Goal: Task Accomplishment & Management: Manage account settings

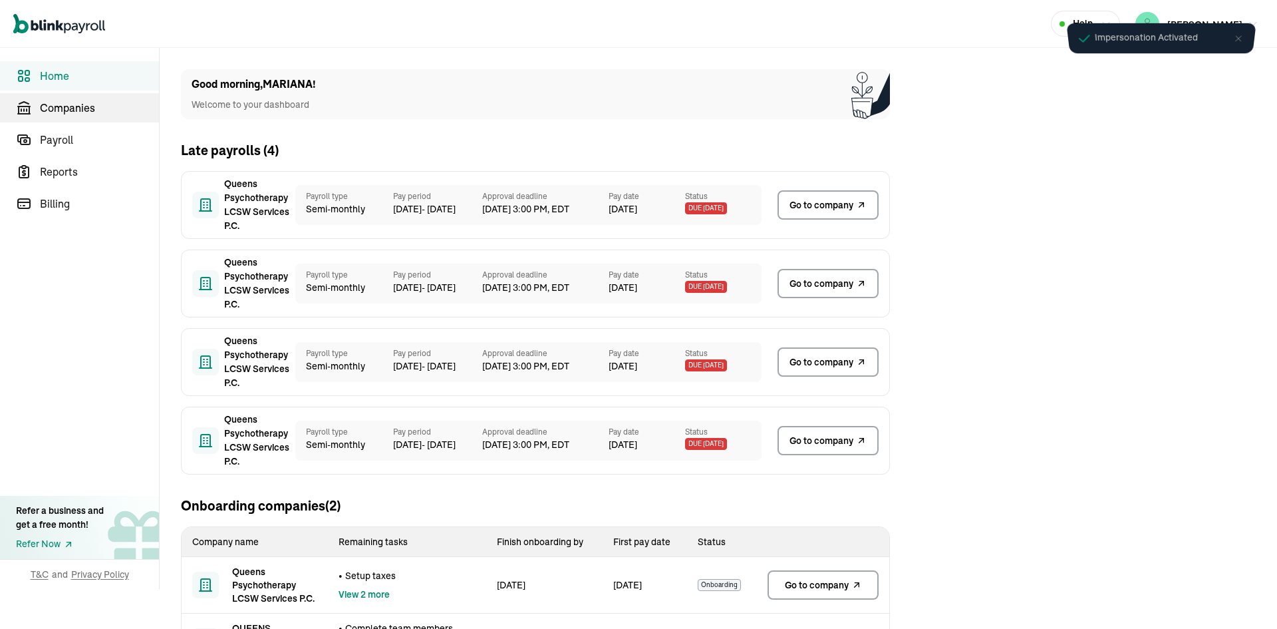
click at [130, 102] on span "Companies" at bounding box center [99, 108] width 119 height 16
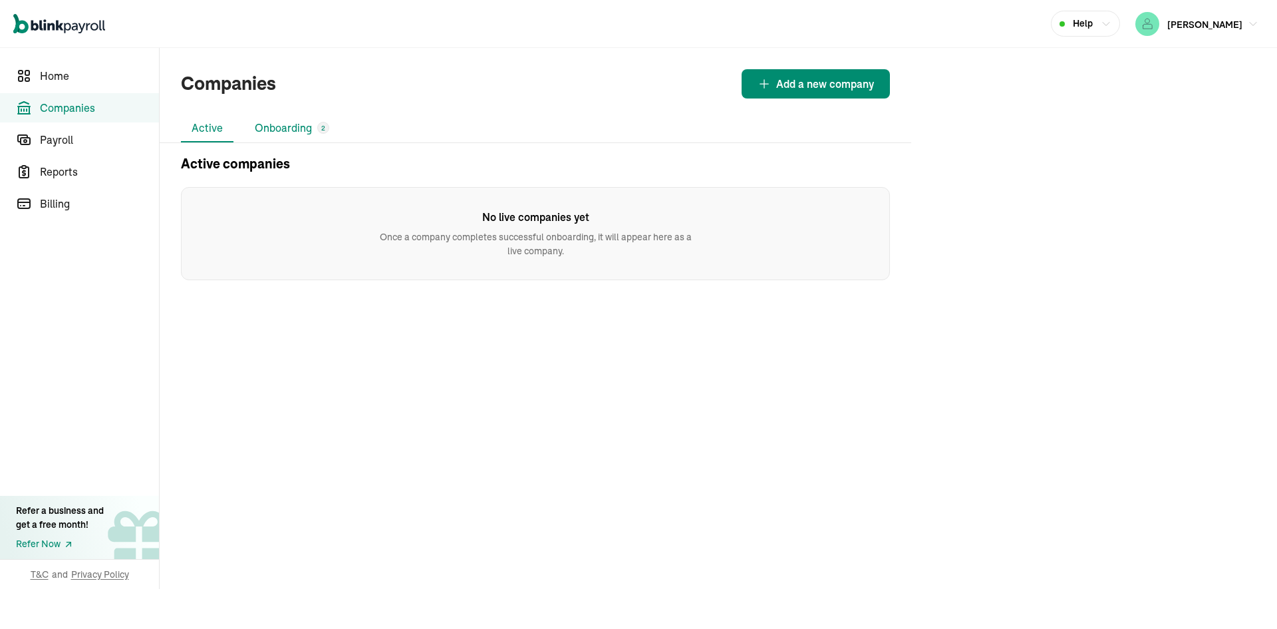
click at [272, 126] on li "Onboarding 2" at bounding box center [292, 128] width 96 height 28
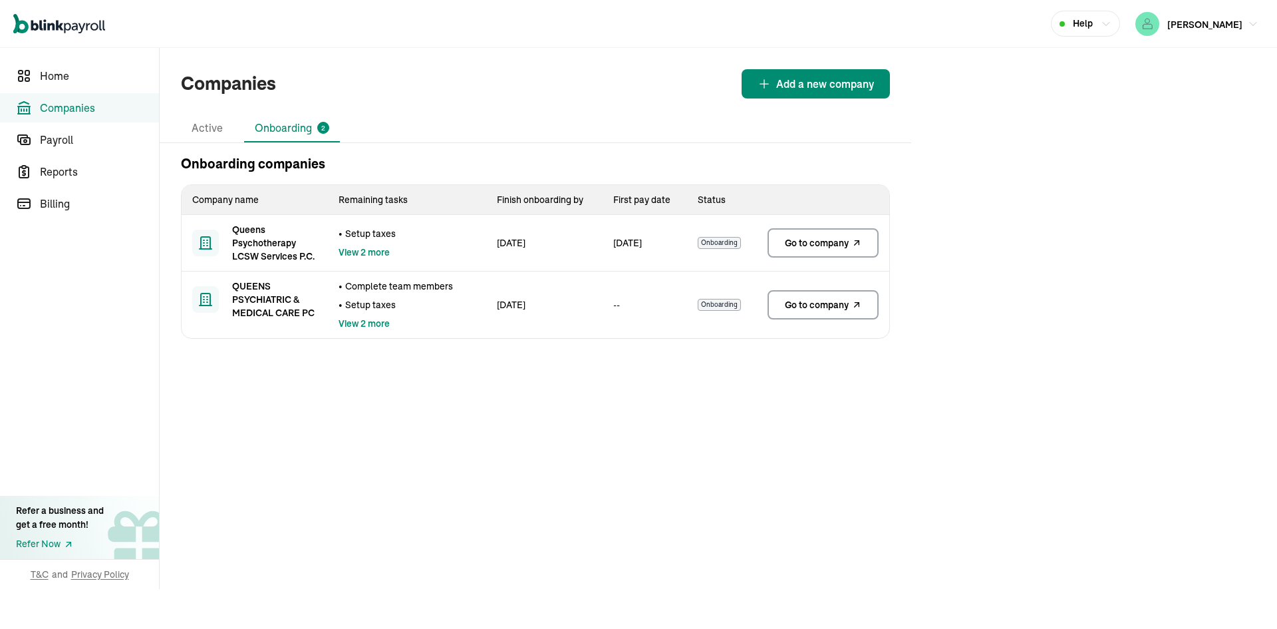
click at [804, 244] on span "Go to company" at bounding box center [817, 242] width 64 height 13
click at [814, 312] on link "Go to company" at bounding box center [823, 304] width 111 height 29
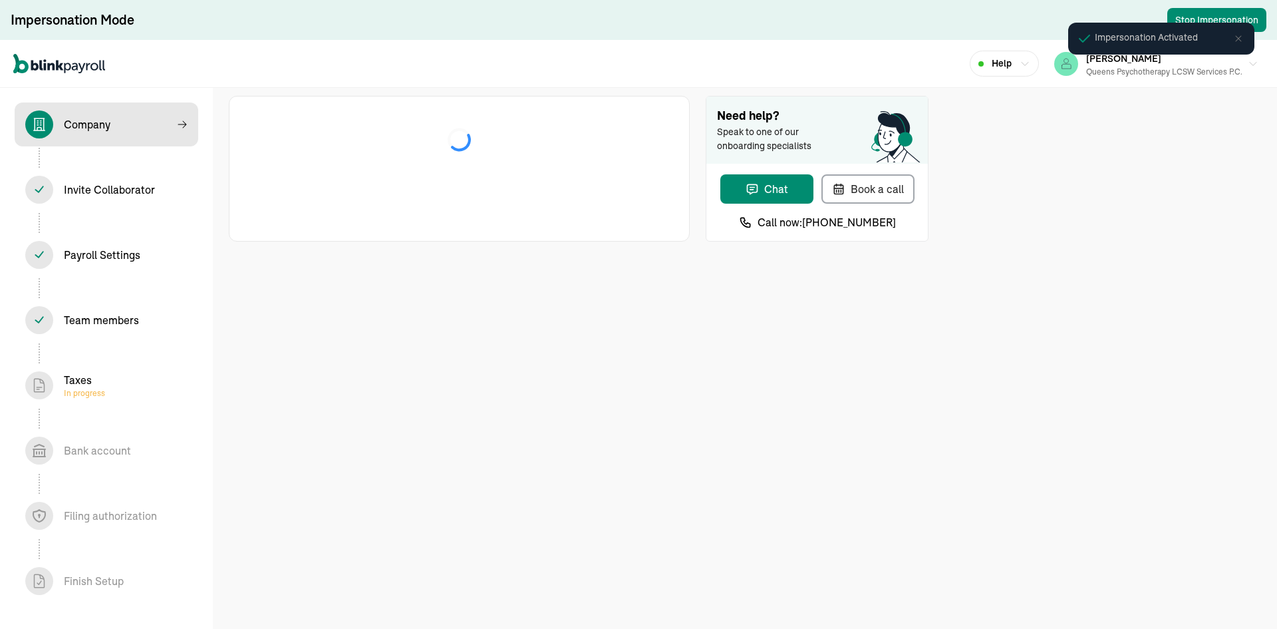
select select "Limited Liability Company (LLC)"
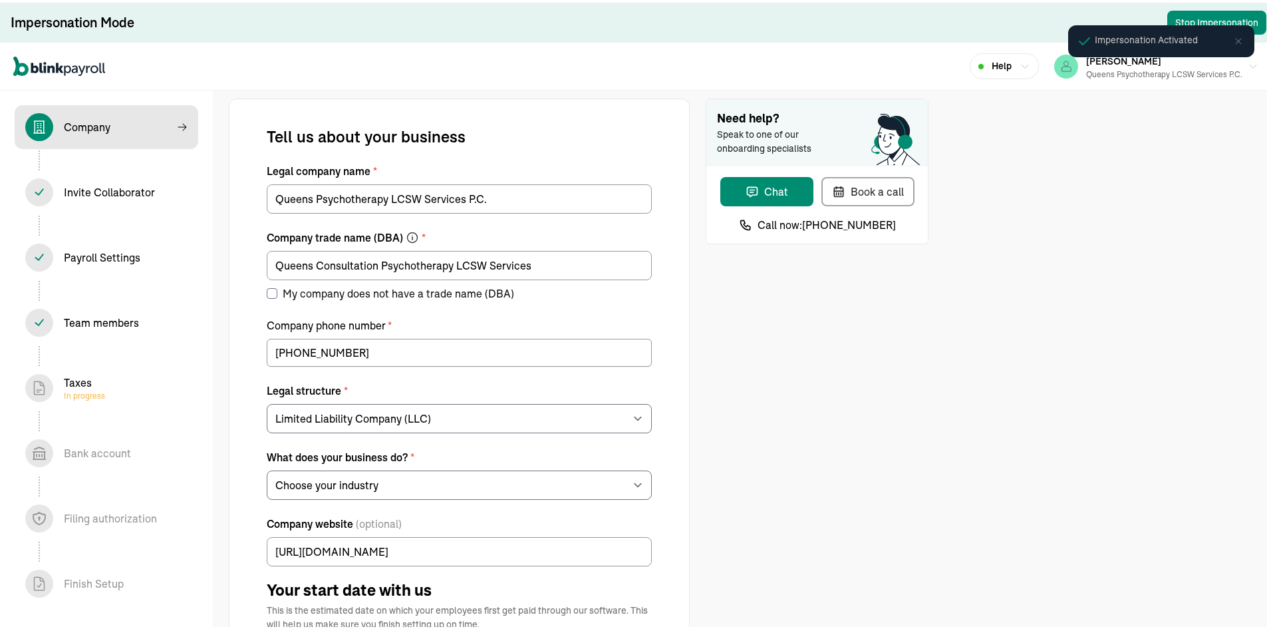
select select "Health Care"
click at [80, 201] on div "Invite Collaborator In progress" at bounding box center [106, 190] width 162 height 28
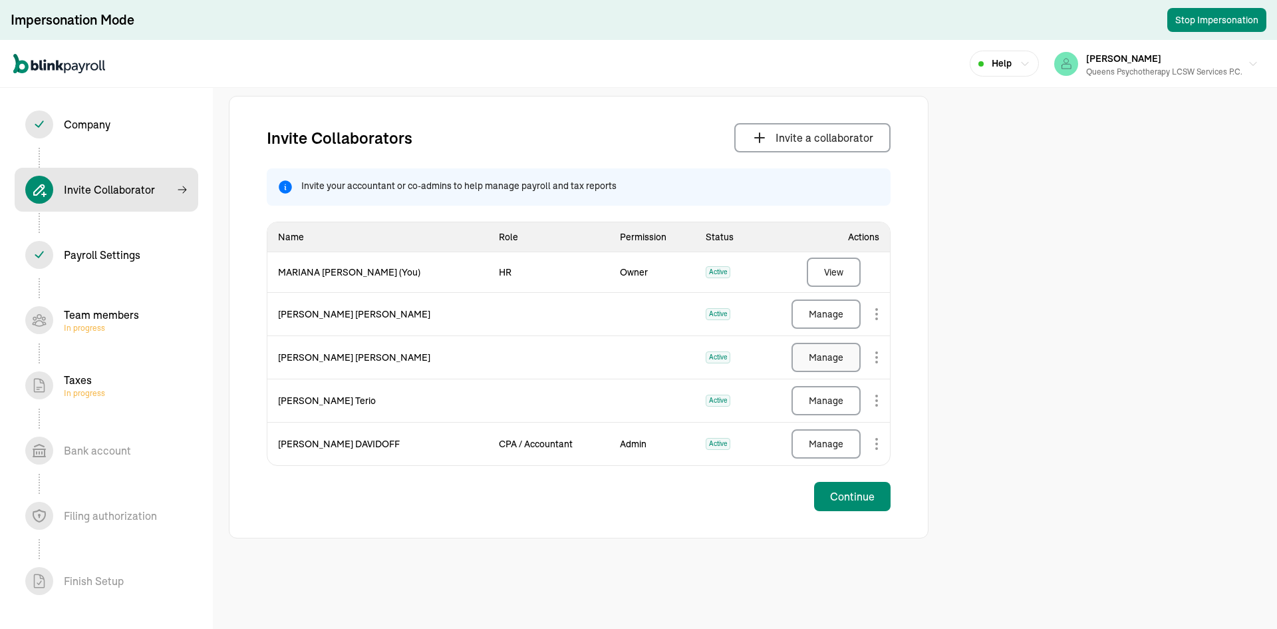
click at [822, 359] on div "Manage" at bounding box center [826, 357] width 35 height 13
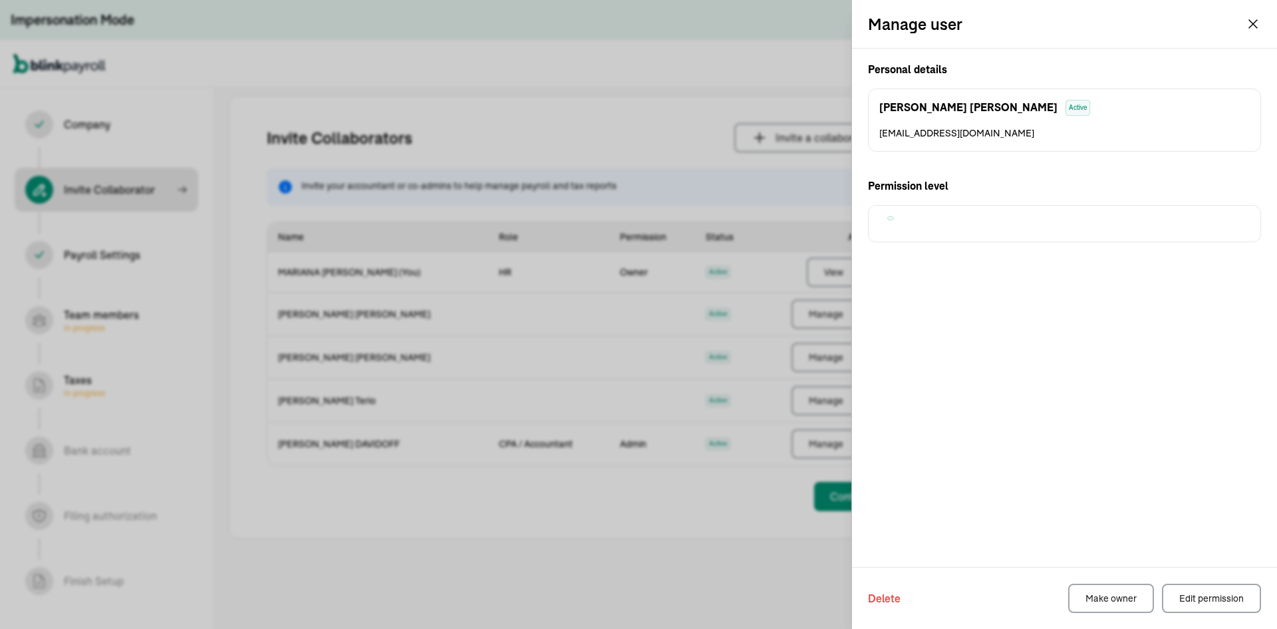
click at [1120, 471] on div "Personal details Vanessa Acevedo Active adellavan63@gmail.com Permission level" at bounding box center [1064, 308] width 425 height 518
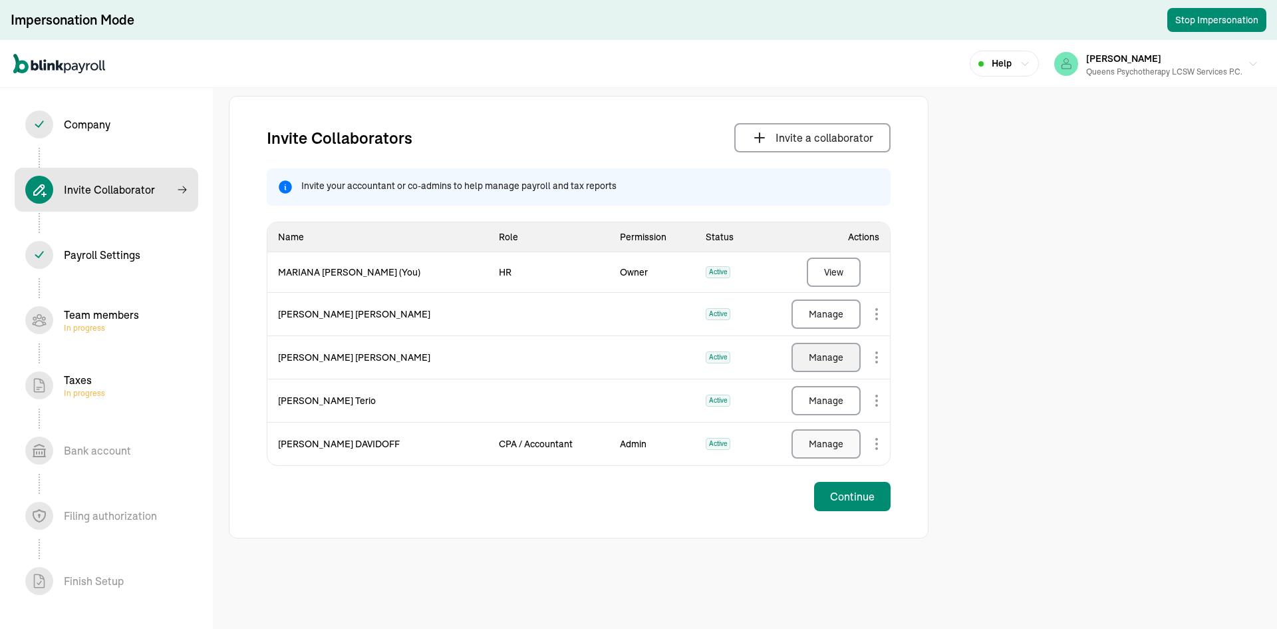
click at [832, 442] on div "Manage" at bounding box center [826, 443] width 35 height 13
click at [827, 398] on div "Manage" at bounding box center [826, 400] width 35 height 13
click at [824, 313] on div "Manage" at bounding box center [826, 313] width 35 height 13
click at [147, 327] on div "Team members In progress" at bounding box center [106, 320] width 162 height 28
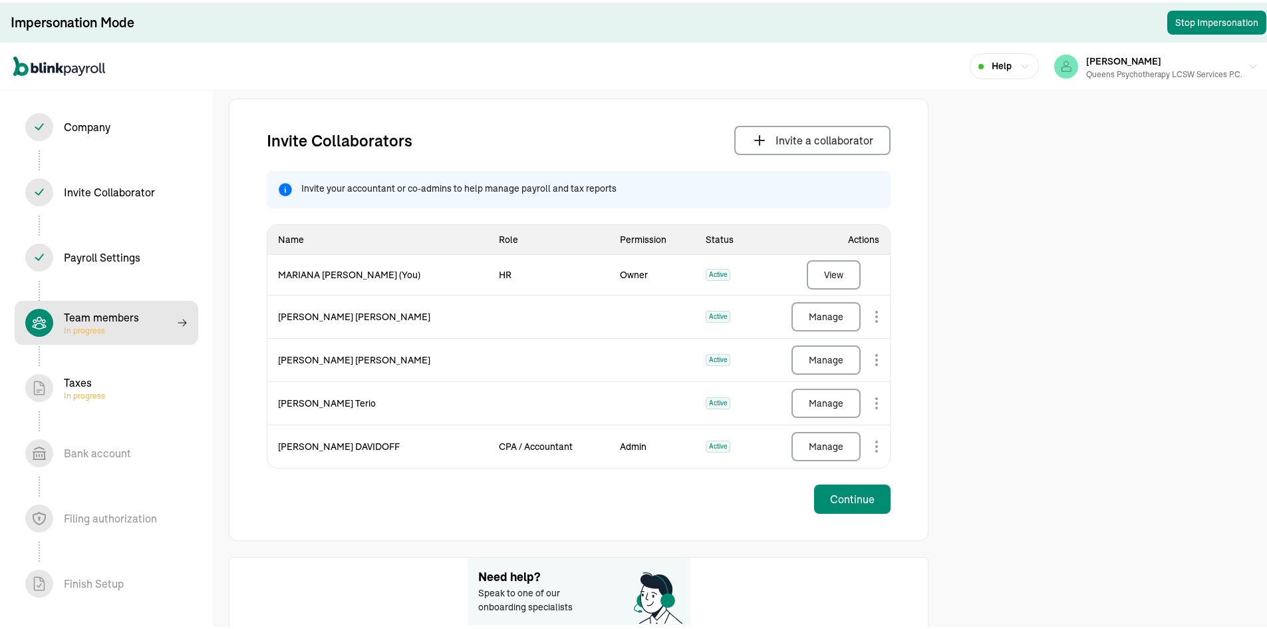
select select "contractor"
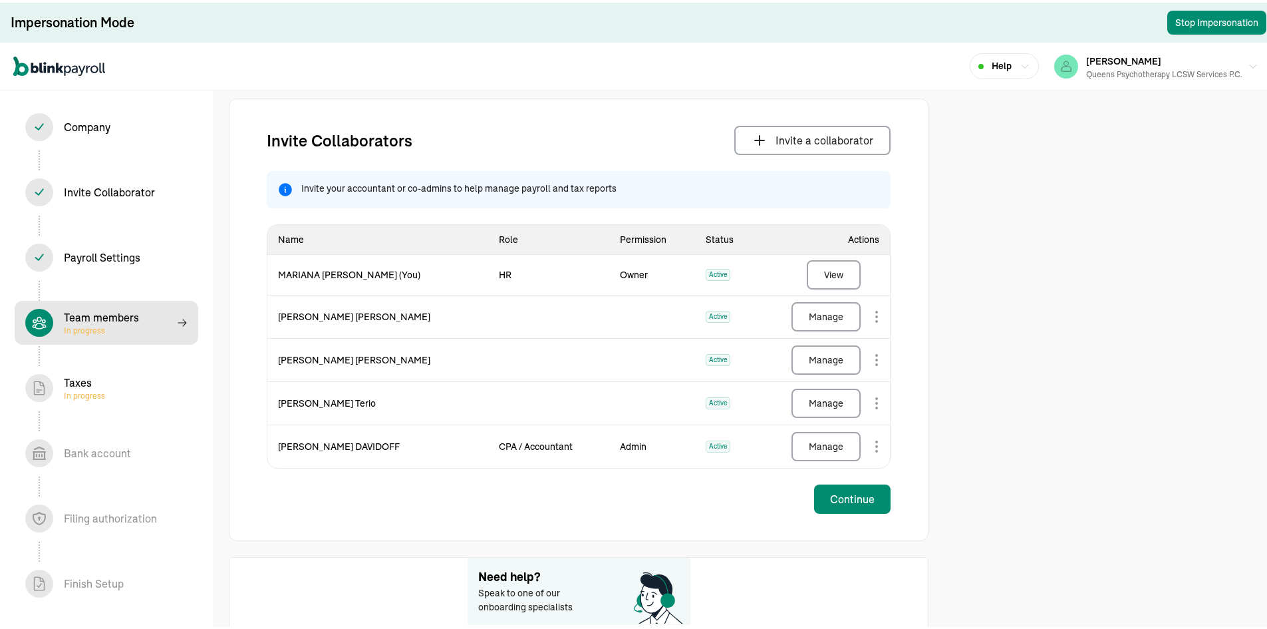
select select "contractor"
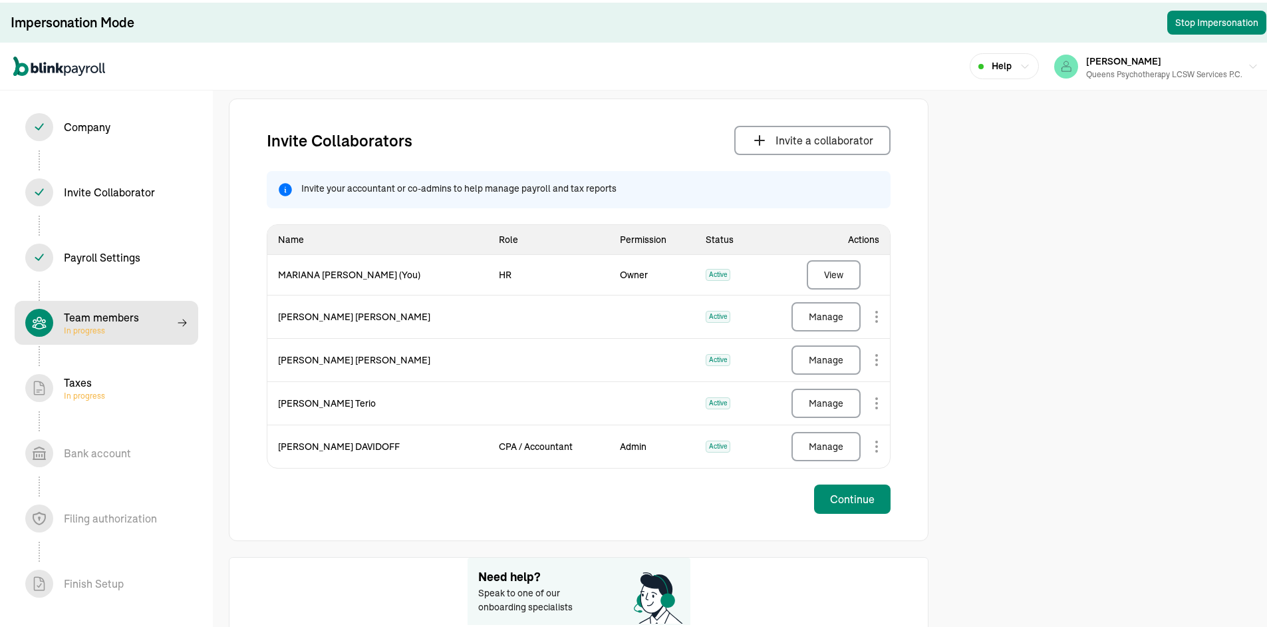
select select "contractor"
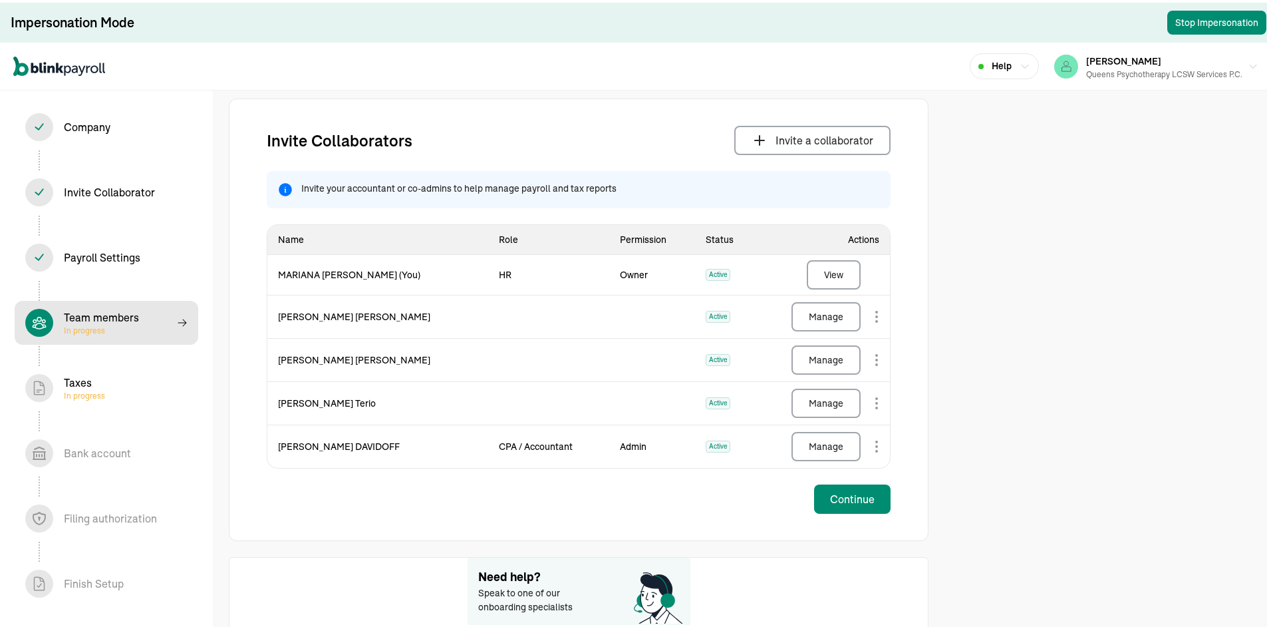
select select "contractor"
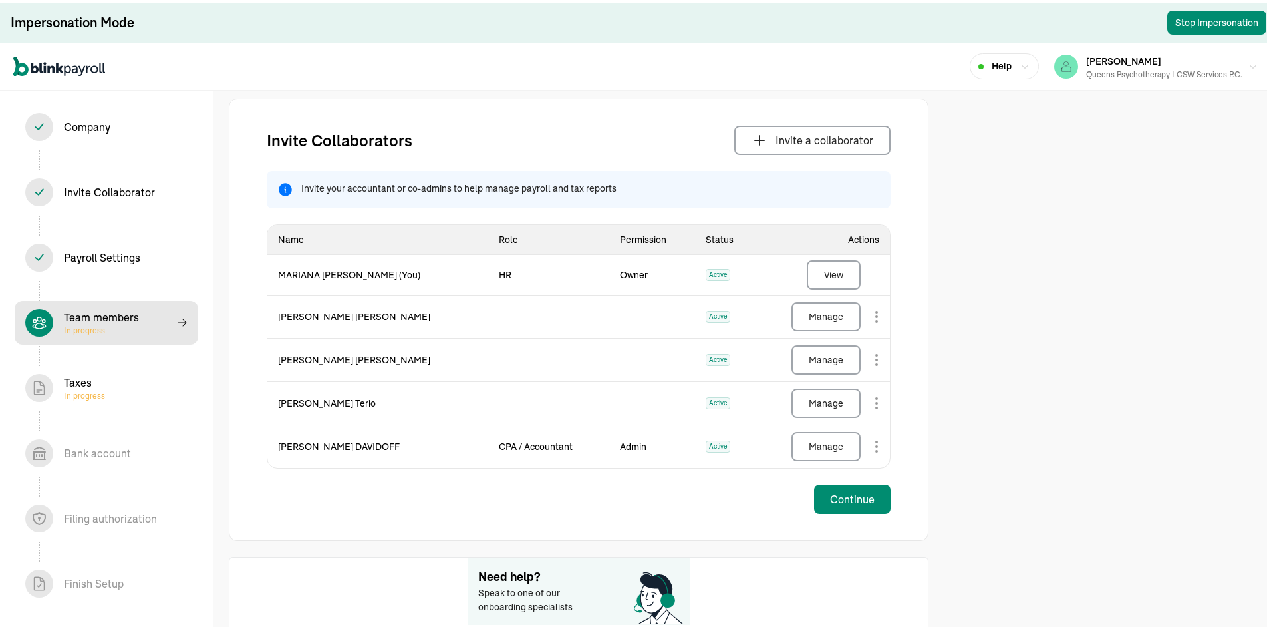
select select "contractor"
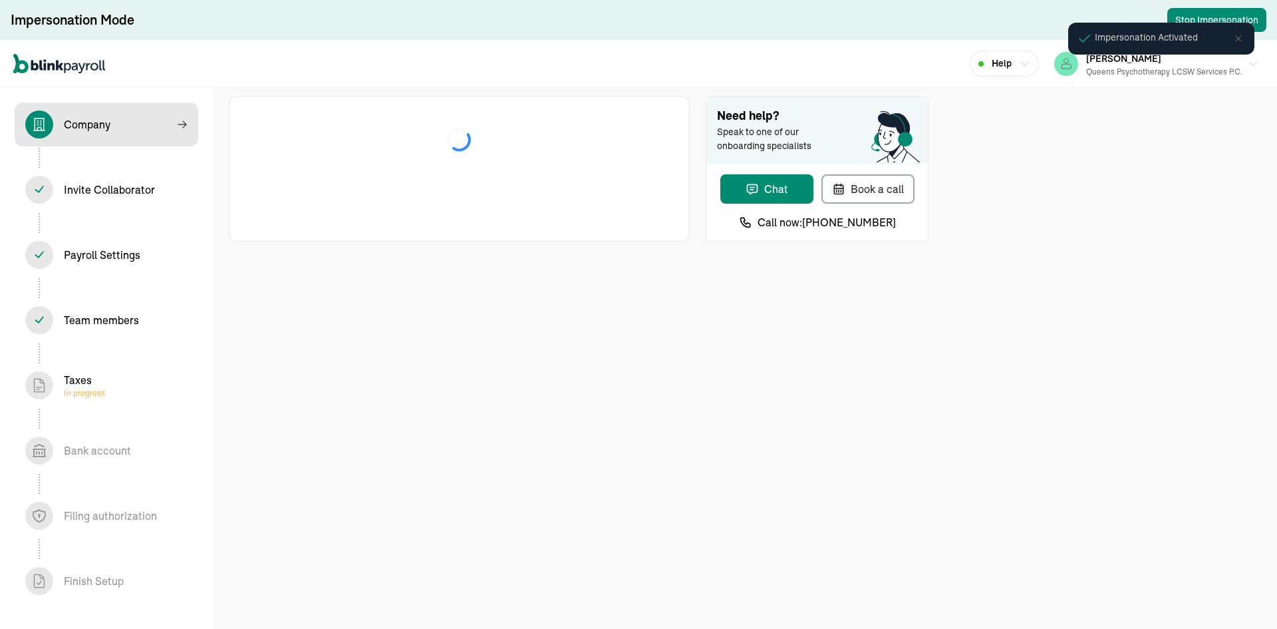
select select "Limited Liability Company (LLC)"
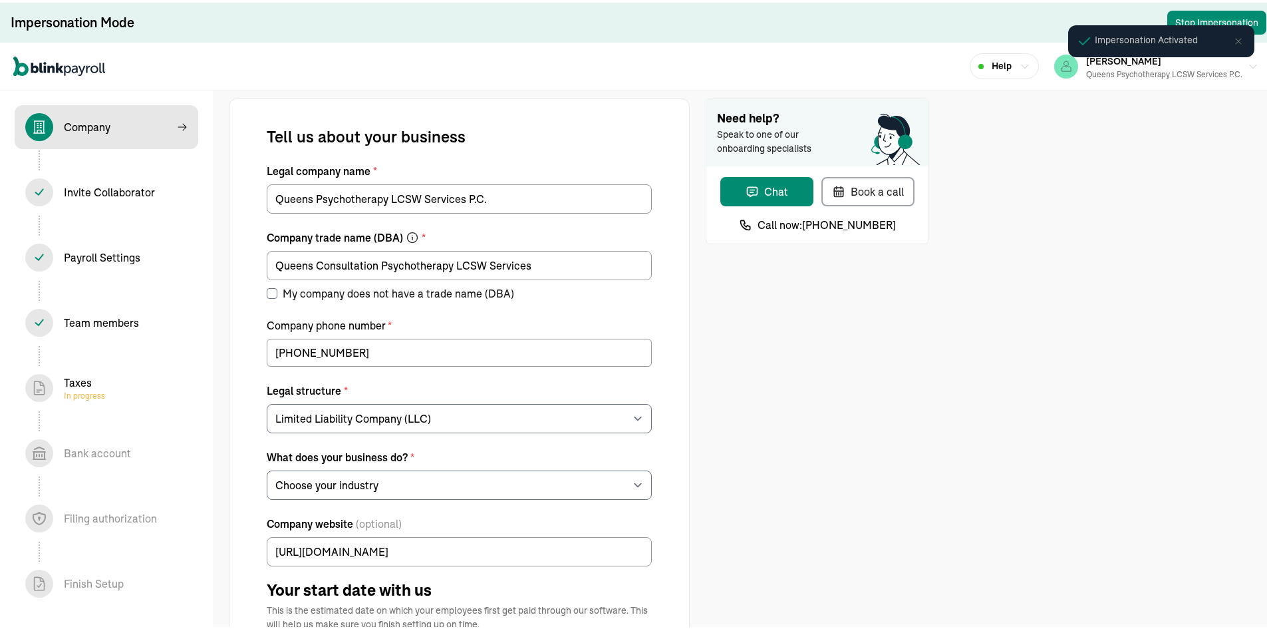
select select "Health Care"
click at [80, 201] on div "Invite Collaborator In progress" at bounding box center [106, 190] width 162 height 28
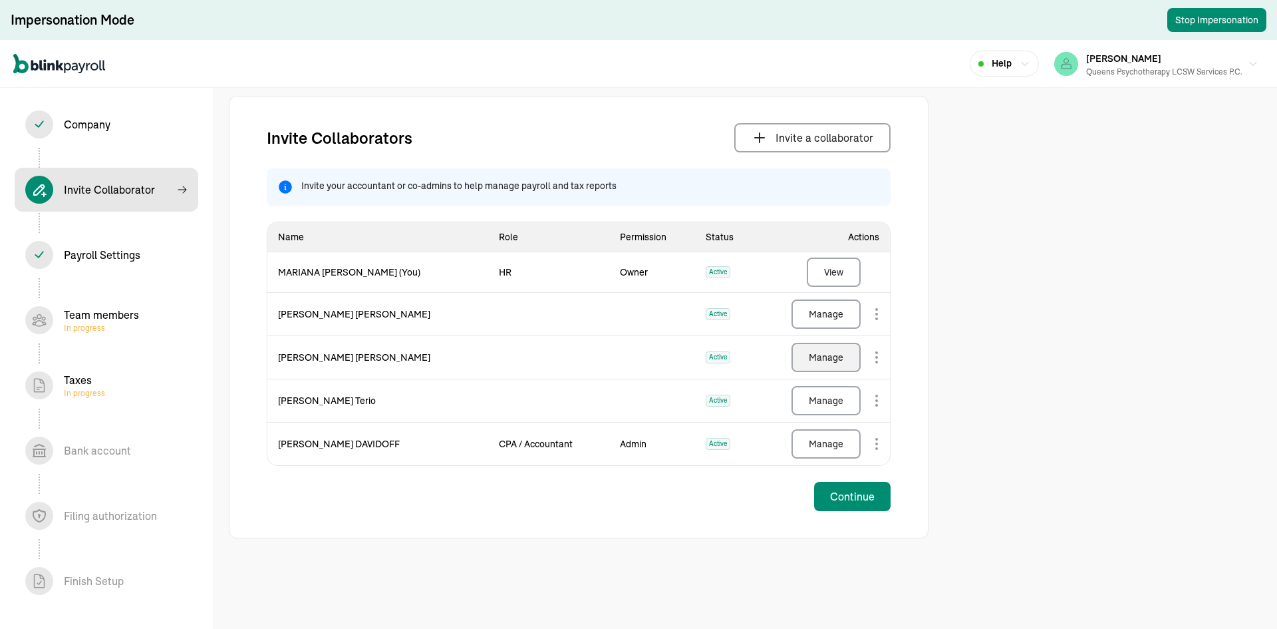
click at [822, 359] on div "Manage" at bounding box center [826, 357] width 35 height 13
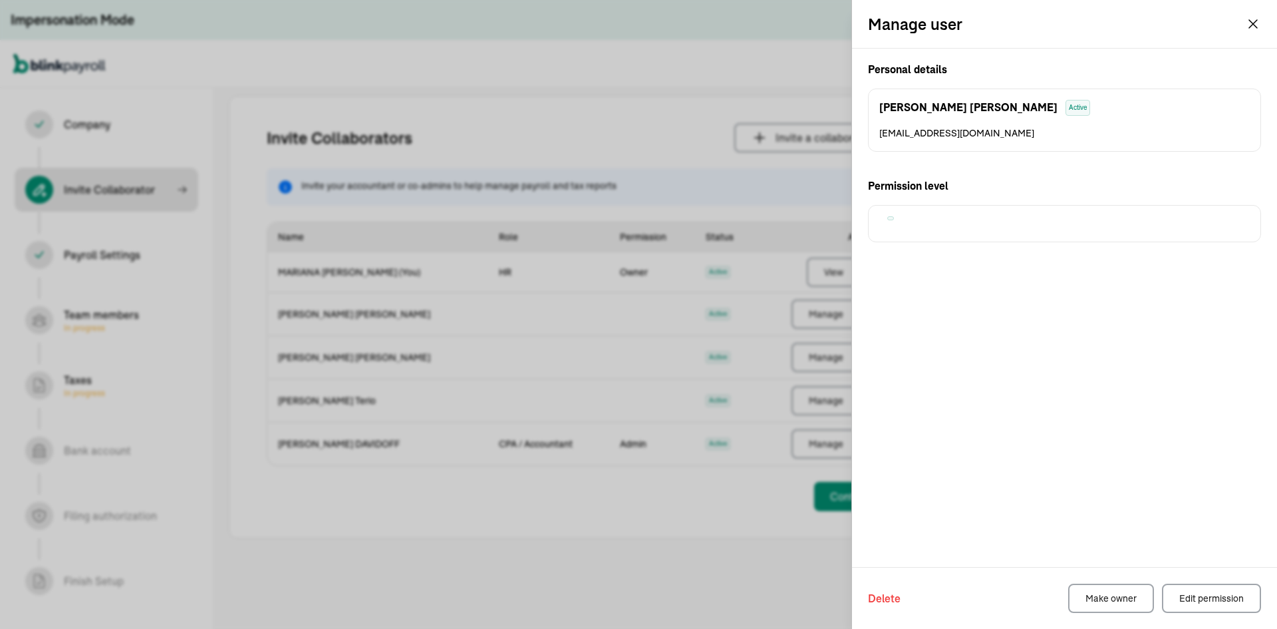
click at [1120, 471] on div "Personal details [PERSON_NAME] Active [EMAIL_ADDRESS][DOMAIN_NAME] Permission l…" at bounding box center [1064, 308] width 425 height 518
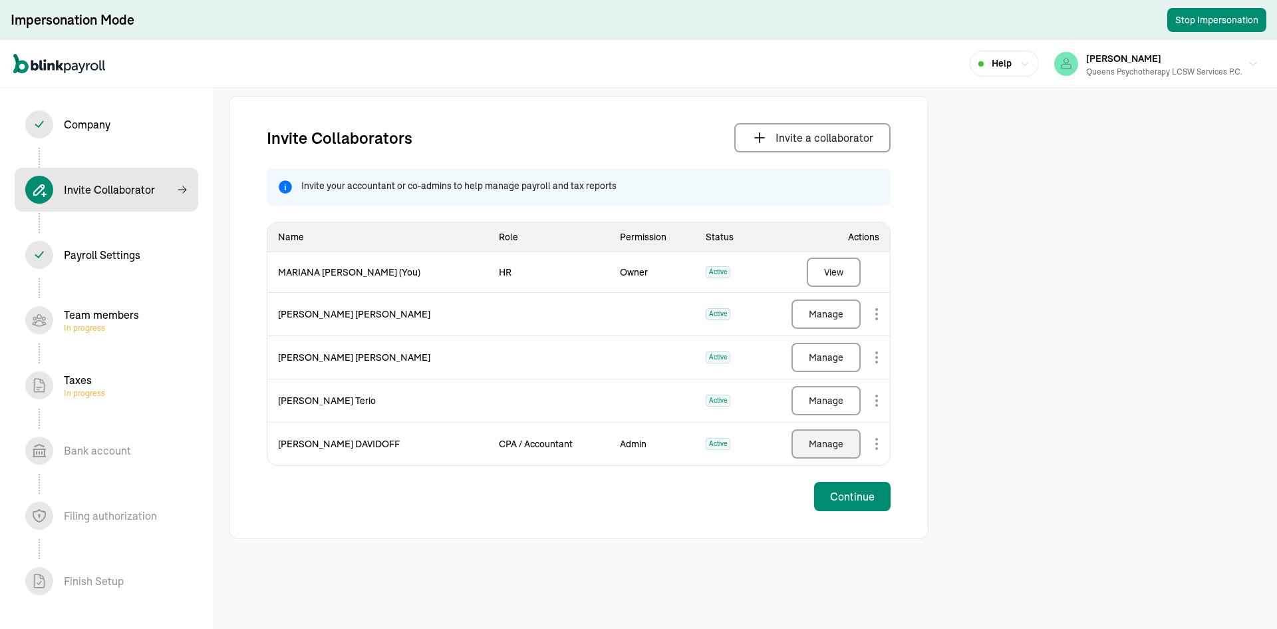
click at [832, 442] on div "Manage" at bounding box center [826, 443] width 35 height 13
click at [827, 398] on div "Manage" at bounding box center [826, 400] width 35 height 13
click at [824, 313] on div "Manage" at bounding box center [826, 313] width 35 height 13
click at [147, 327] on div "Team members In progress" at bounding box center [106, 320] width 162 height 28
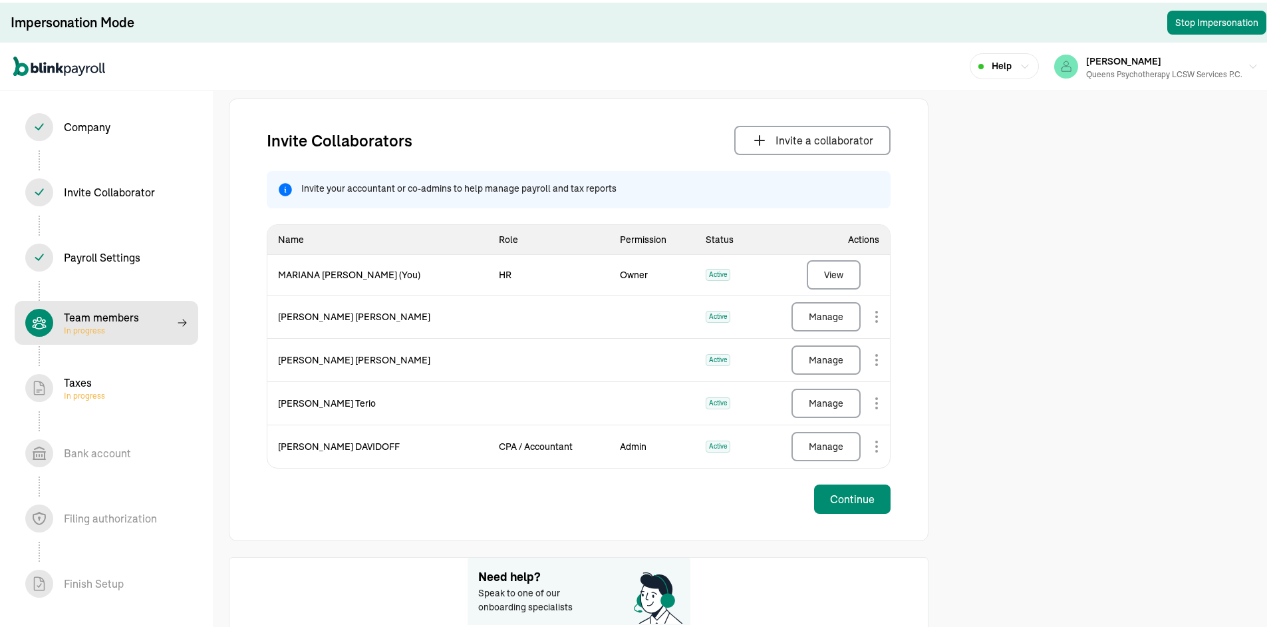
select select "contractor"
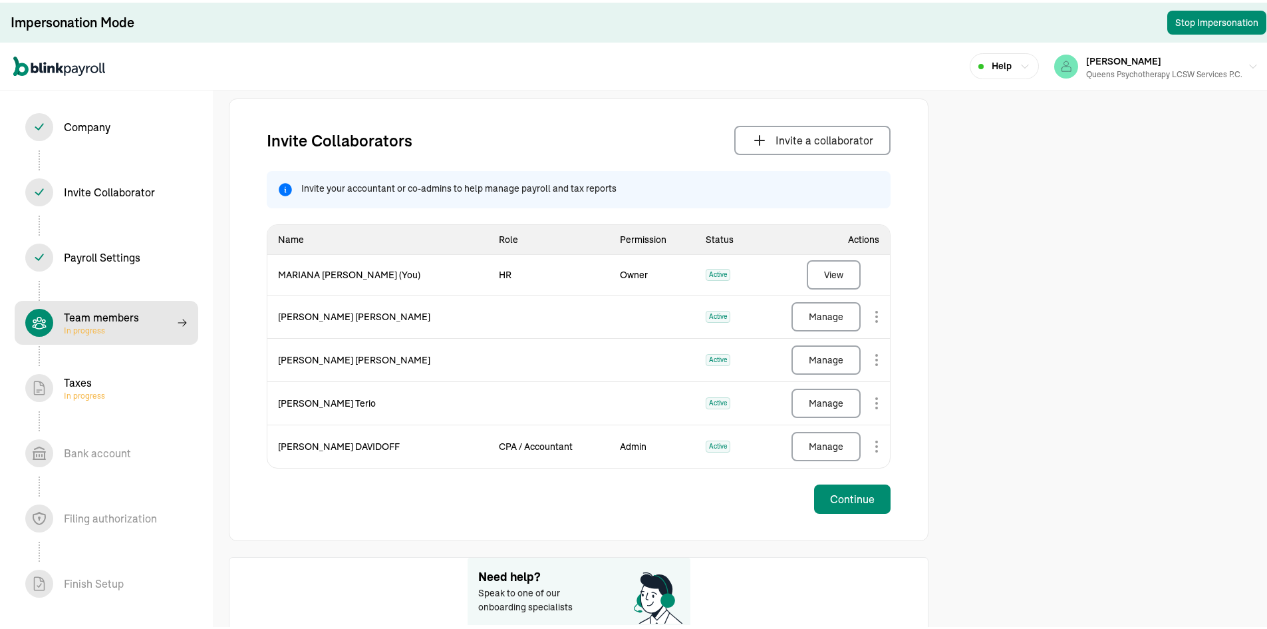
select select "contractor"
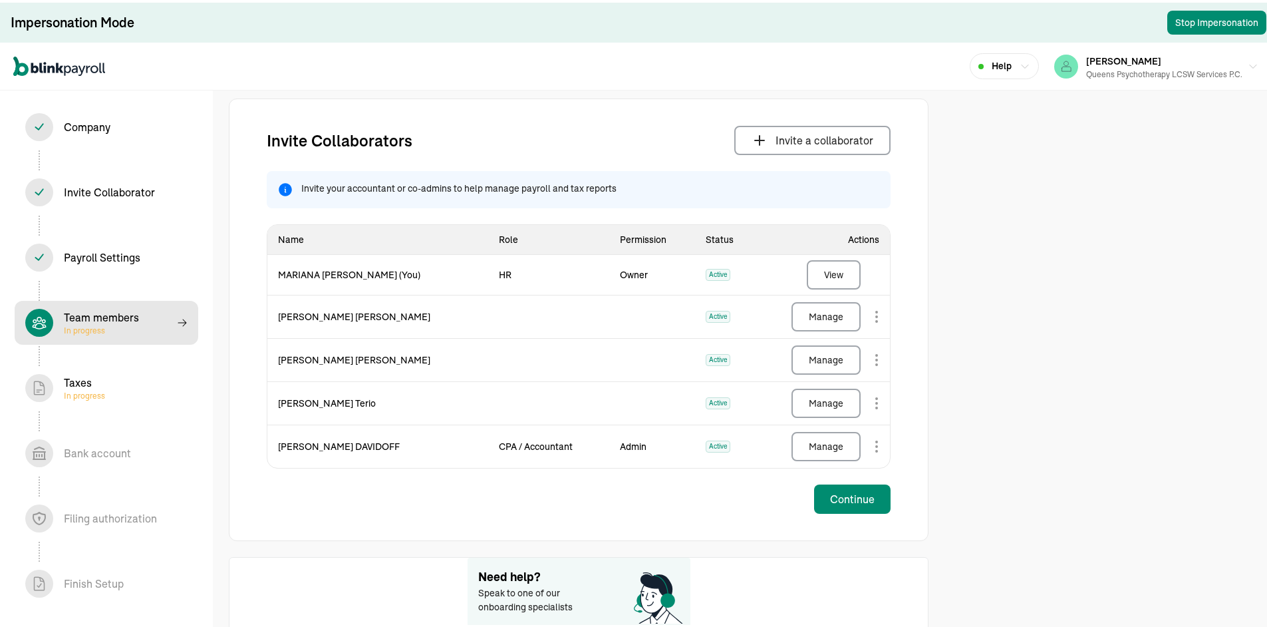
select select "contractor"
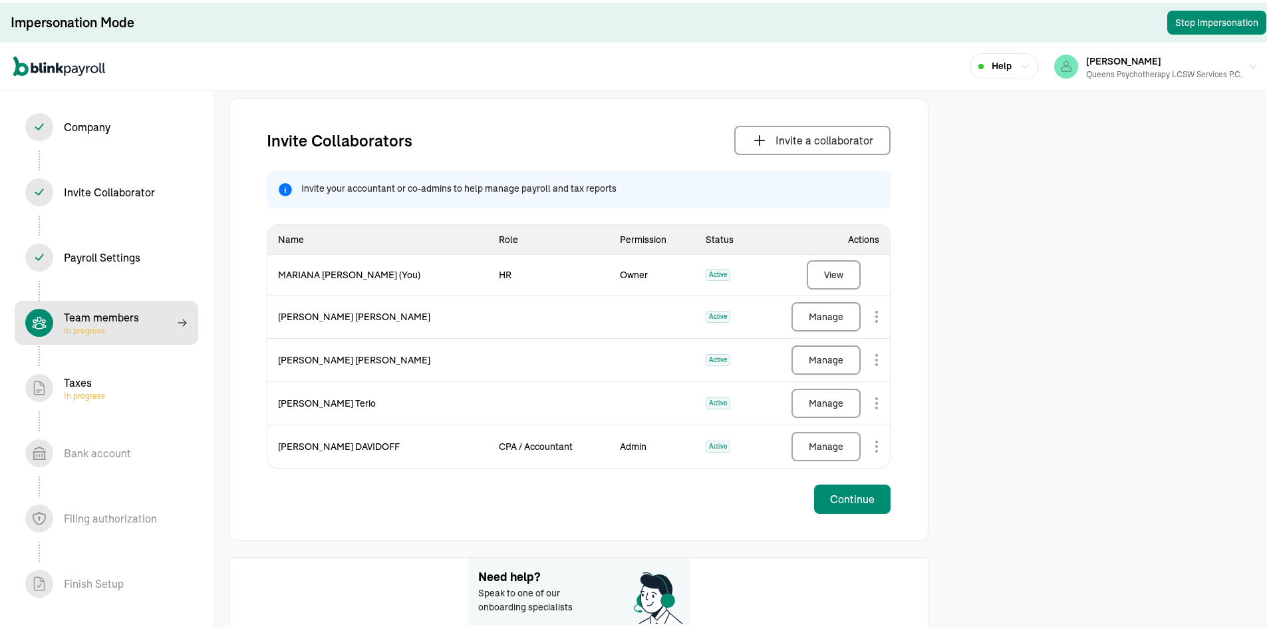
select select "contractor"
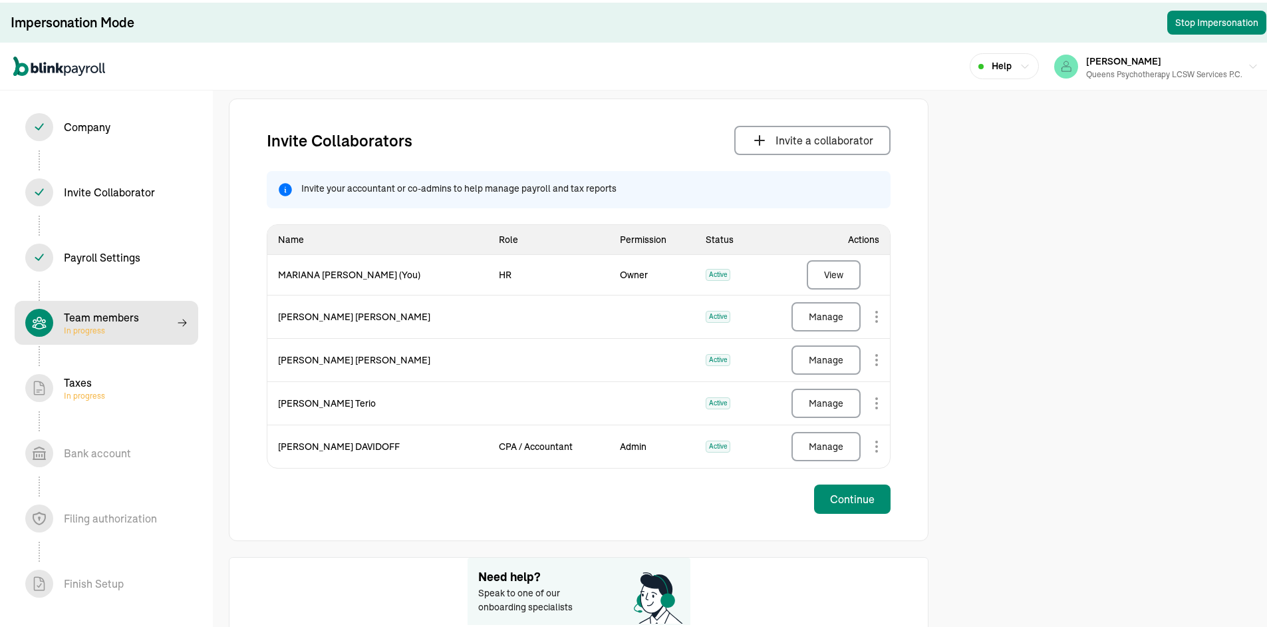
select select "contractor"
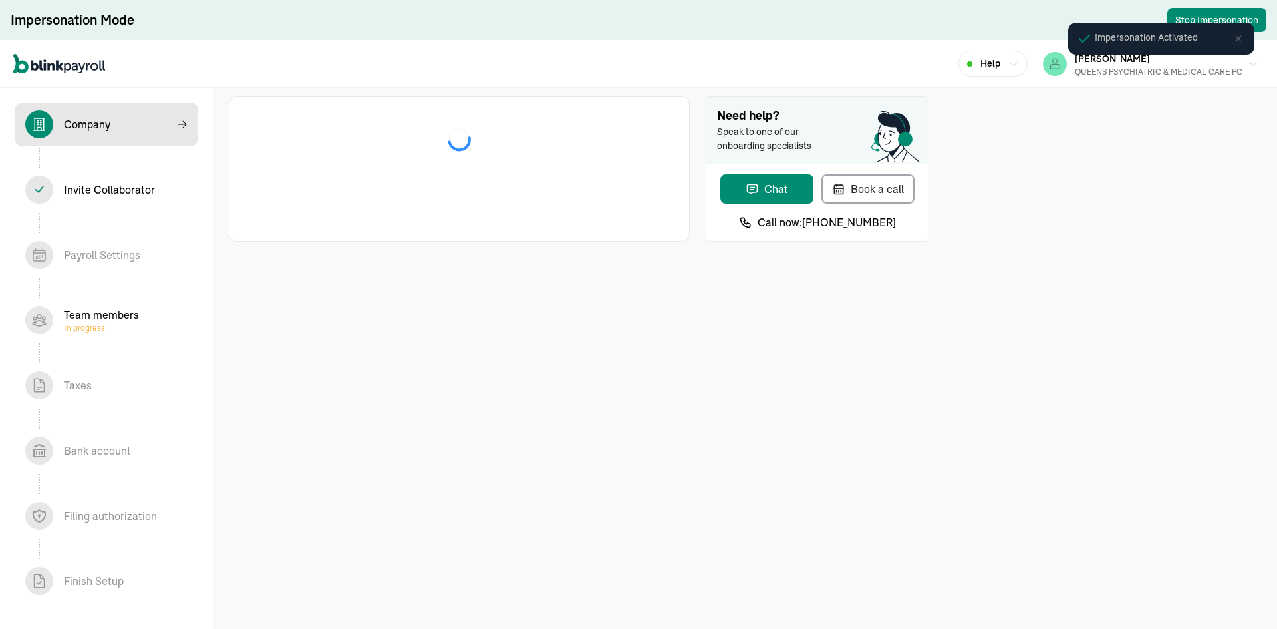
select select "S-Corporation"
select select "Health Care"
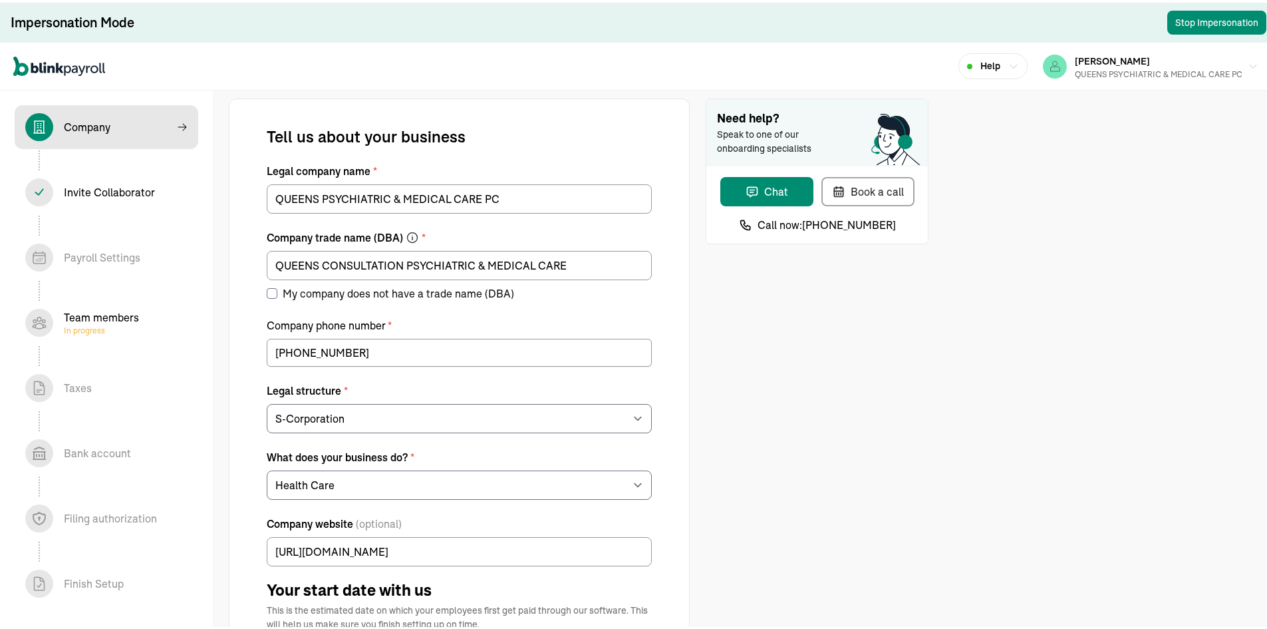
click at [104, 317] on div "Team members In progress" at bounding box center [101, 320] width 75 height 27
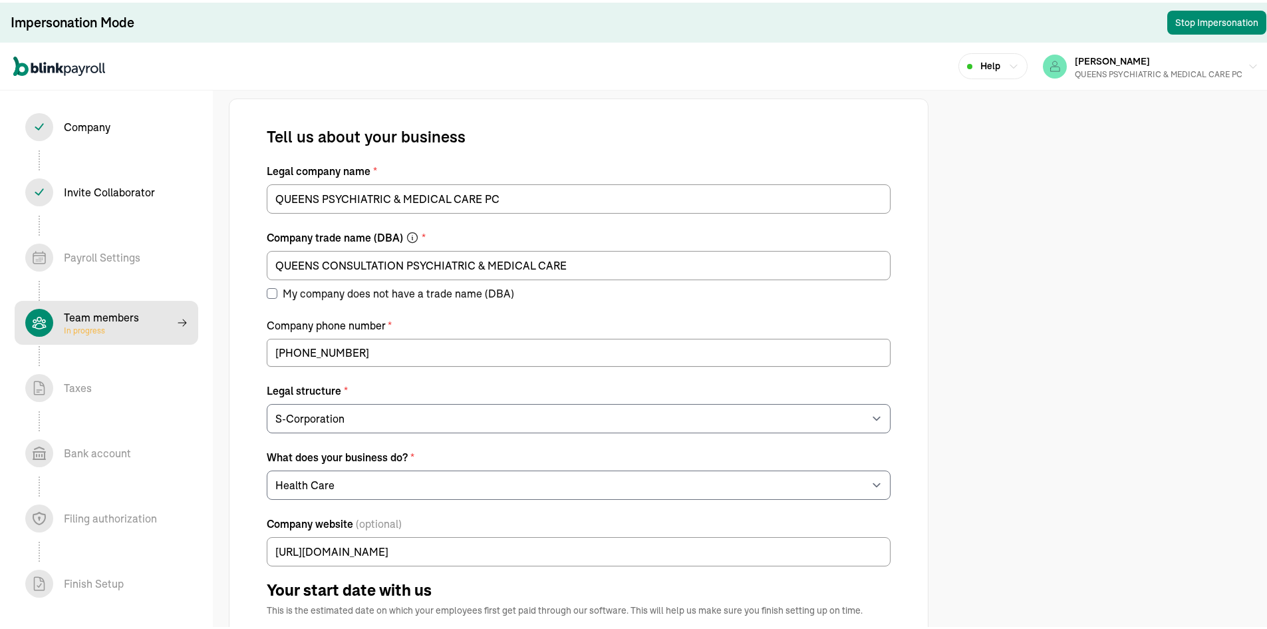
select select "contractor"
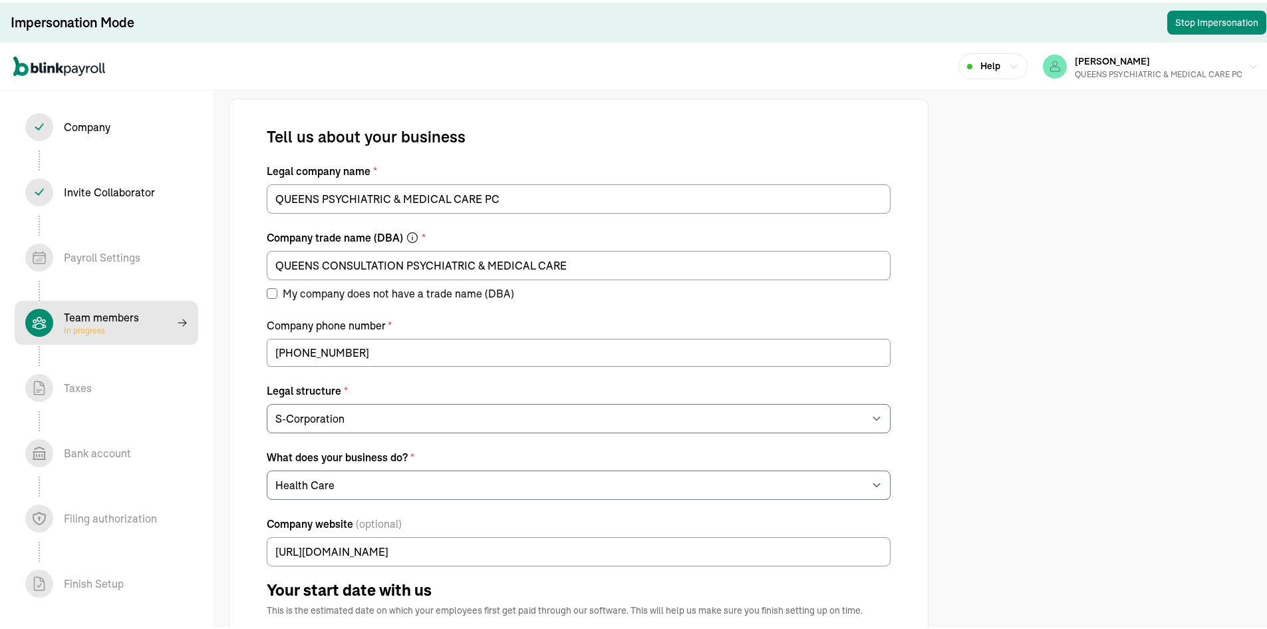
select select "contractor"
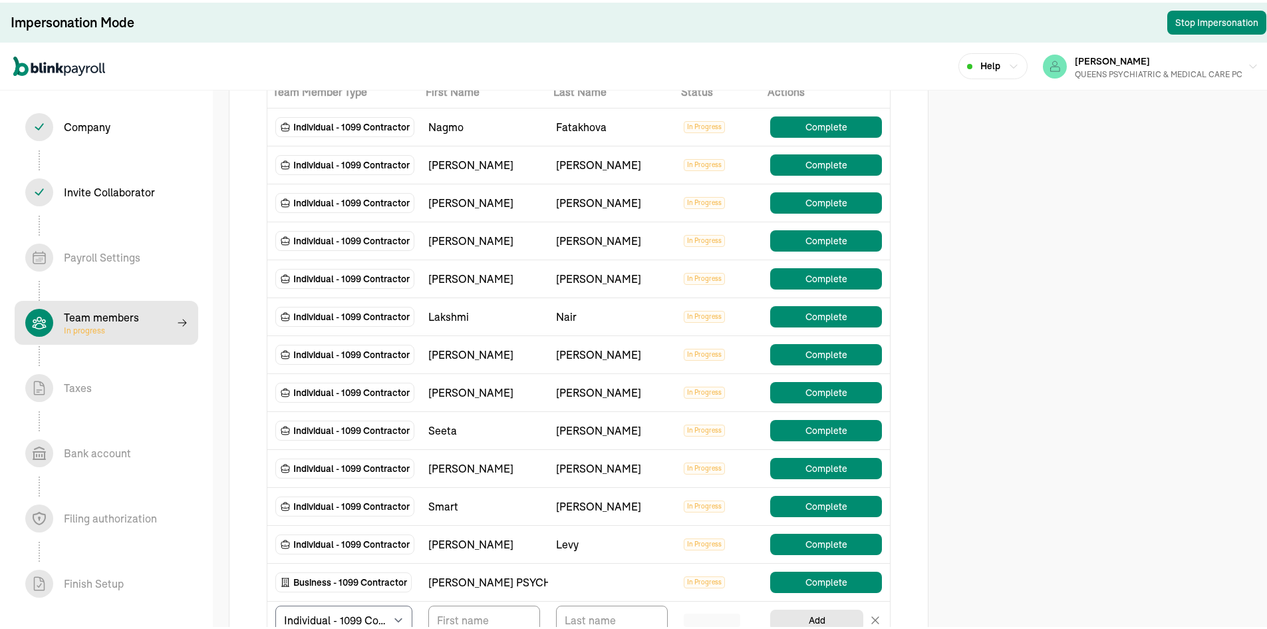
click at [122, 171] on span "Invite Collaborator In progress" at bounding box center [107, 190] width 184 height 44
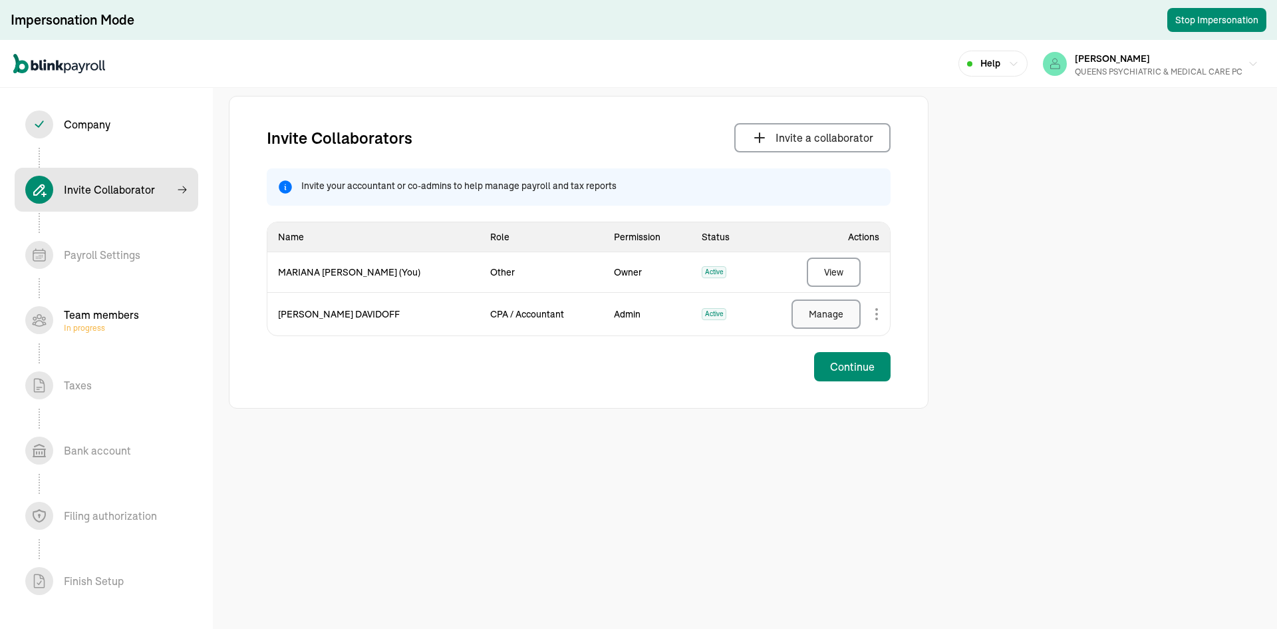
click at [836, 321] on button "Manage" at bounding box center [826, 313] width 69 height 29
drag, startPoint x: 353, startPoint y: 312, endPoint x: 275, endPoint y: 327, distance: 79.2
click at [275, 327] on td "[PERSON_NAME]" at bounding box center [373, 314] width 212 height 43
copy td "[PERSON_NAME]"
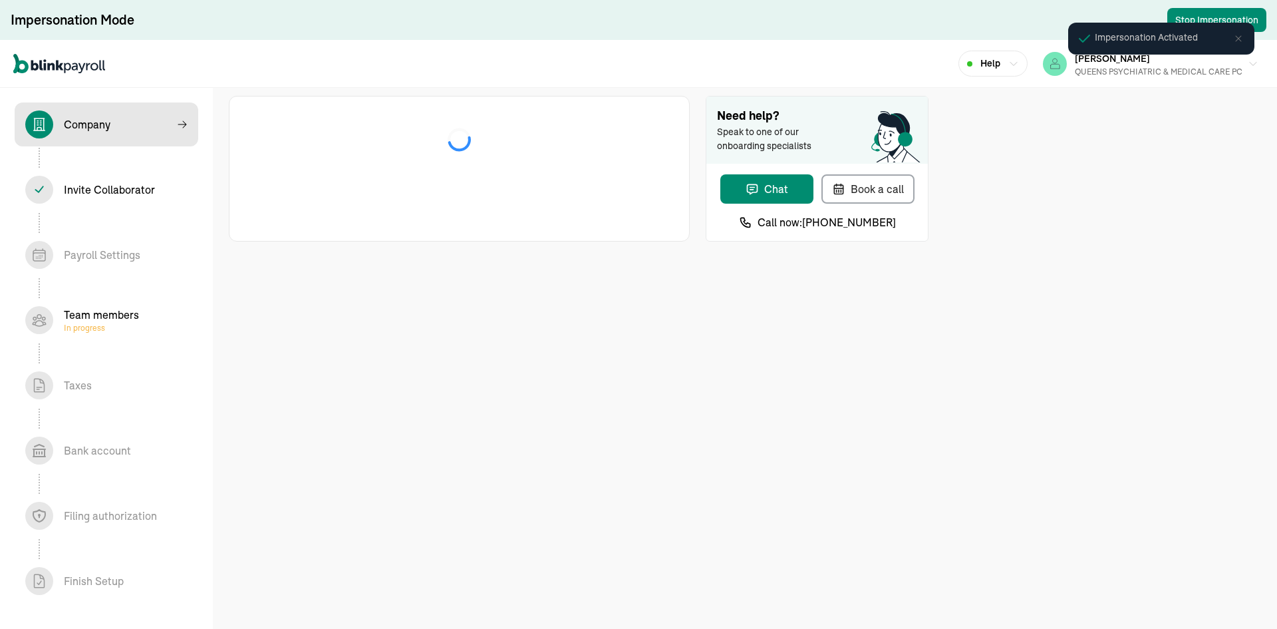
select select "S-Corporation"
select select "Health Care"
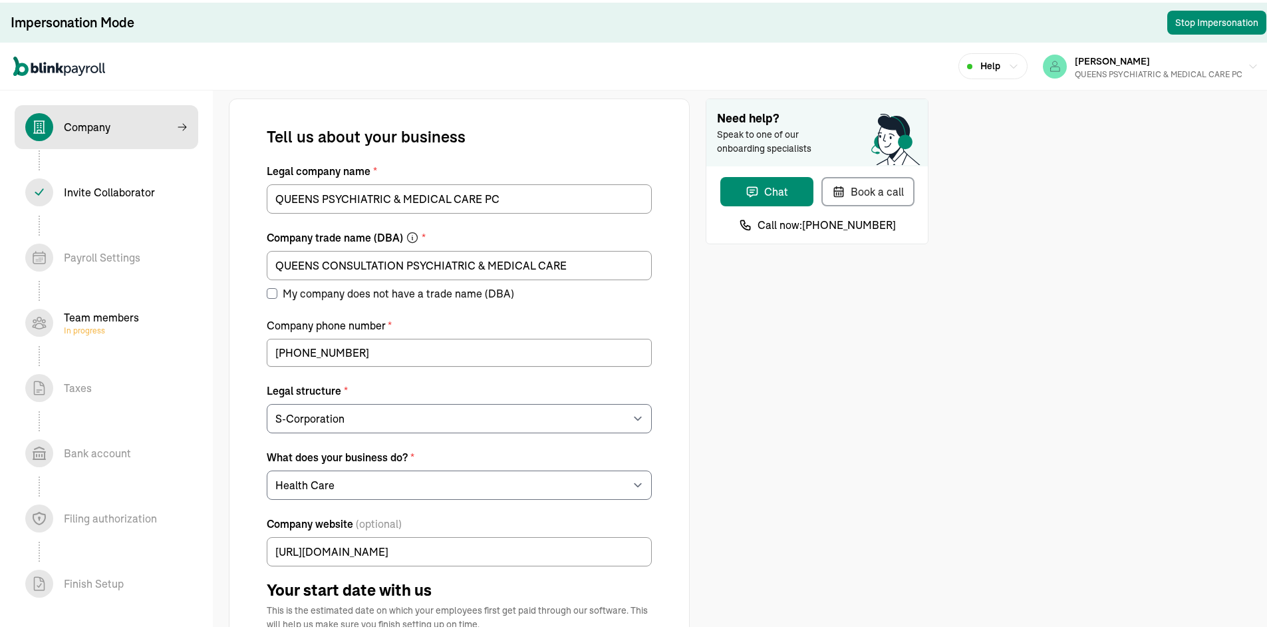
click at [104, 317] on div "Team members In progress" at bounding box center [101, 320] width 75 height 27
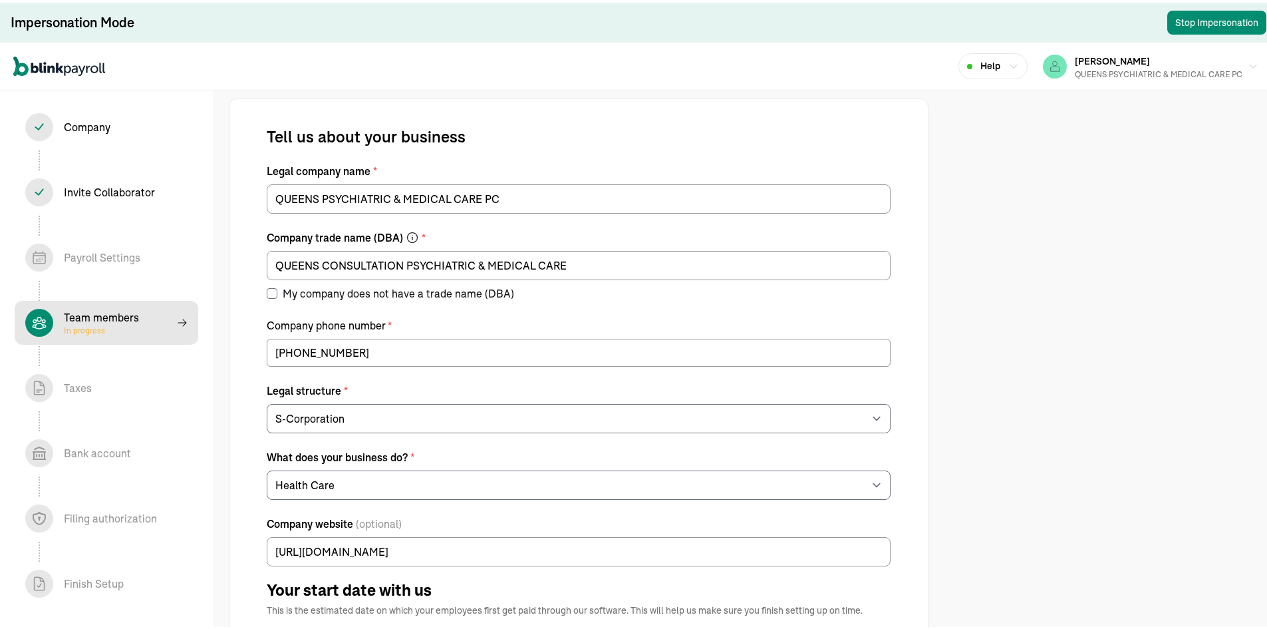
select select "contractor"
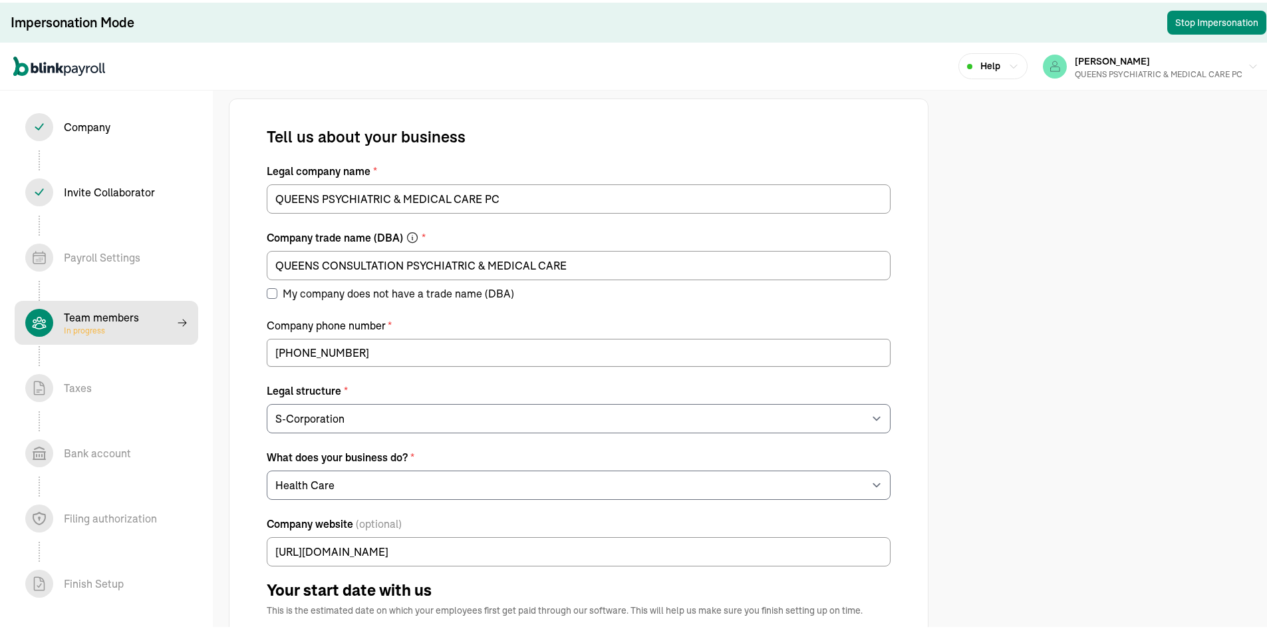
select select "contractor"
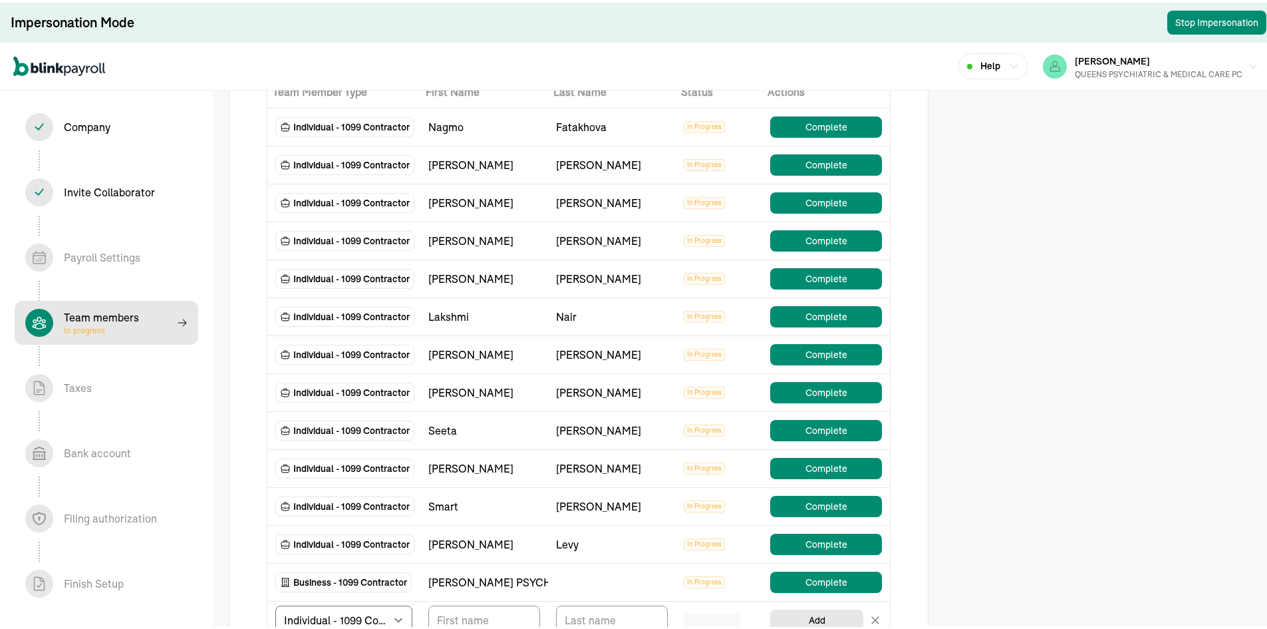
click at [122, 171] on span "Invite Collaborator In progress" at bounding box center [107, 190] width 184 height 44
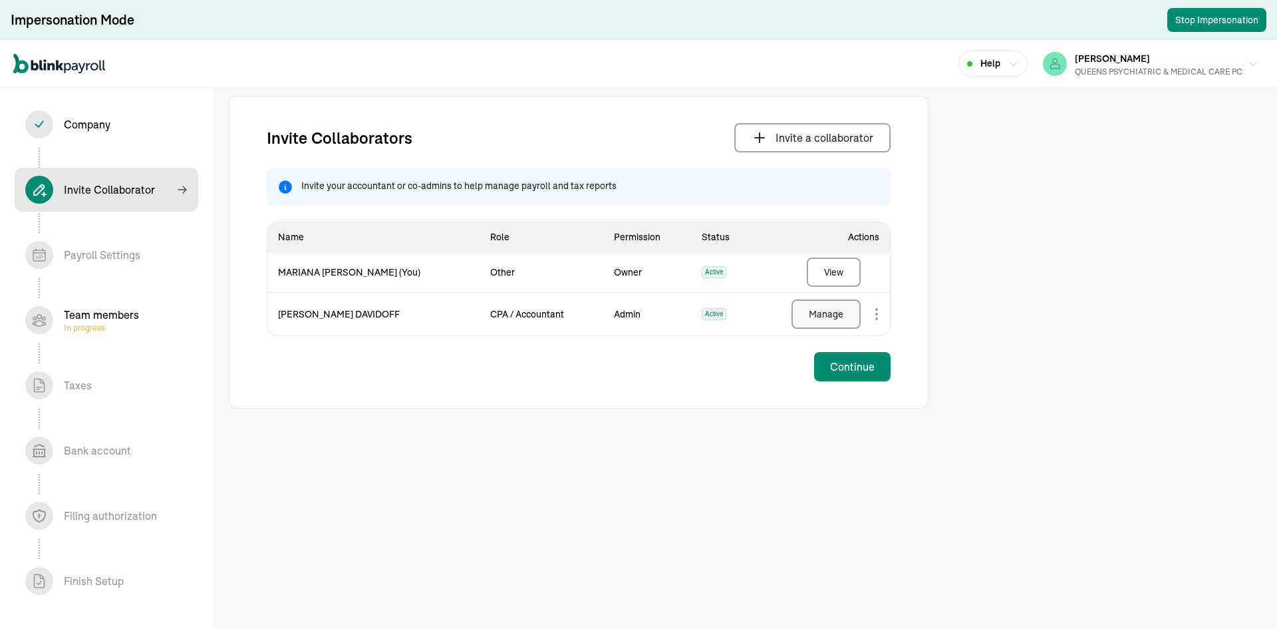
click at [836, 321] on button "Manage" at bounding box center [826, 313] width 69 height 29
drag, startPoint x: 353, startPoint y: 312, endPoint x: 275, endPoint y: 327, distance: 79.2
click at [275, 327] on td "[PERSON_NAME]" at bounding box center [373, 314] width 212 height 43
copy td "[PERSON_NAME]"
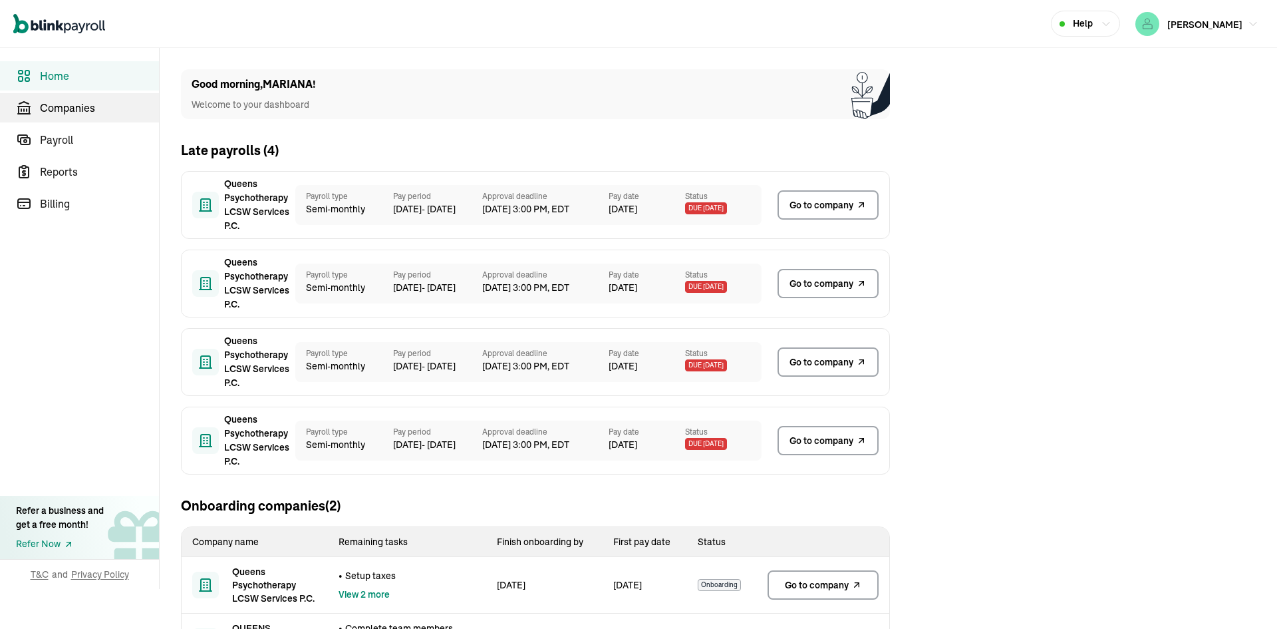
click at [125, 94] on link "Companies" at bounding box center [79, 107] width 159 height 29
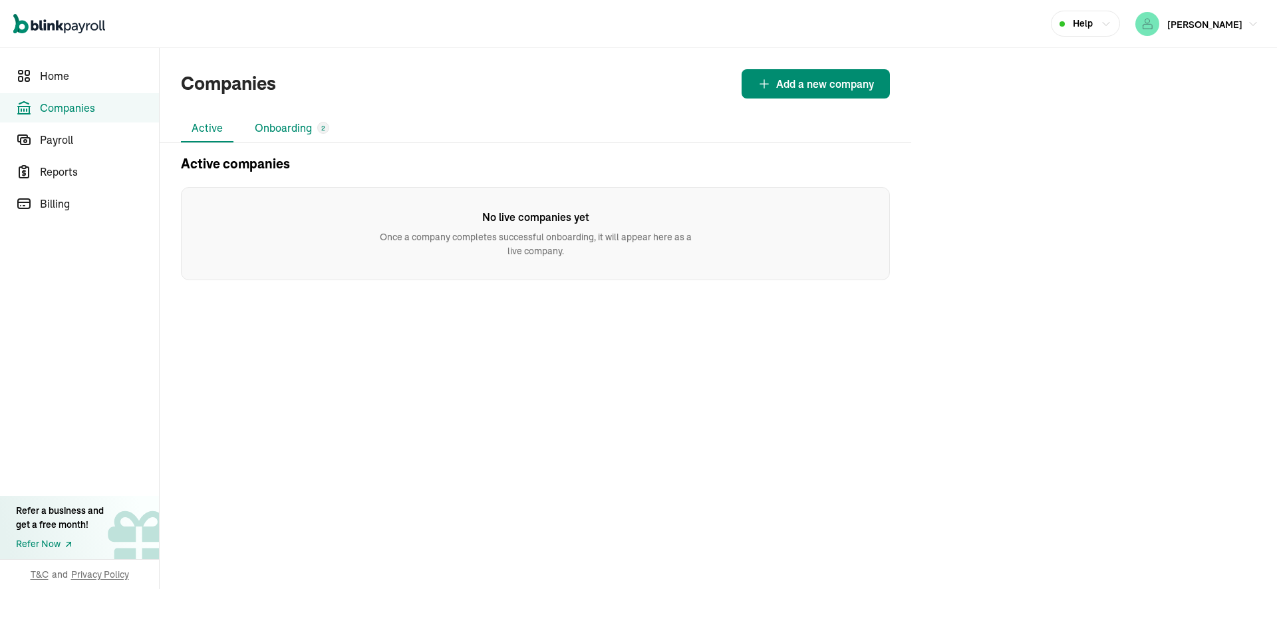
click at [293, 118] on li "Onboarding 2" at bounding box center [292, 128] width 96 height 28
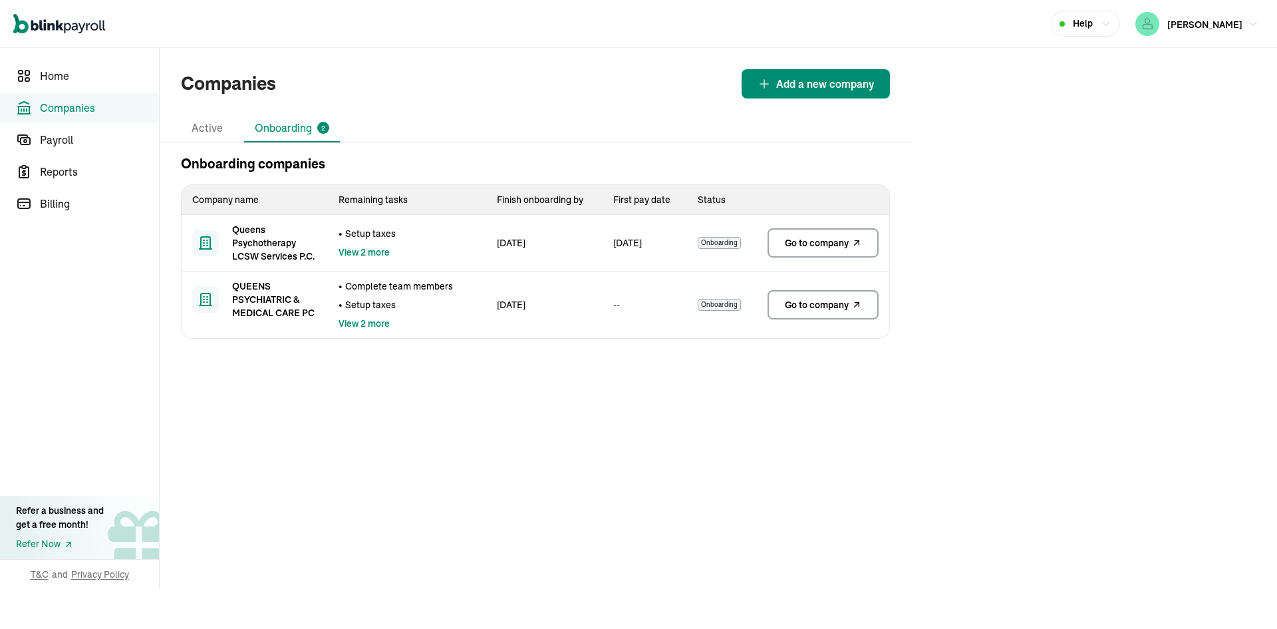
click at [848, 251] on link "Go to company" at bounding box center [823, 242] width 111 height 29
click at [92, 80] on span "Home" at bounding box center [99, 76] width 119 height 16
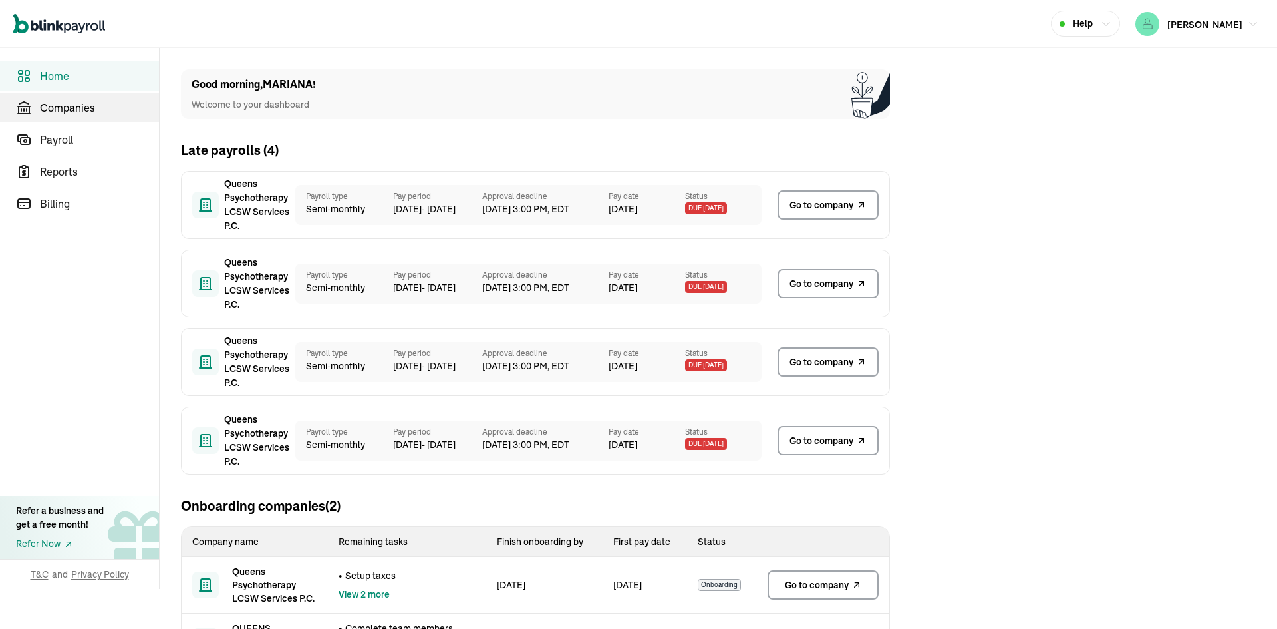
click at [75, 120] on link "Companies" at bounding box center [79, 107] width 159 height 29
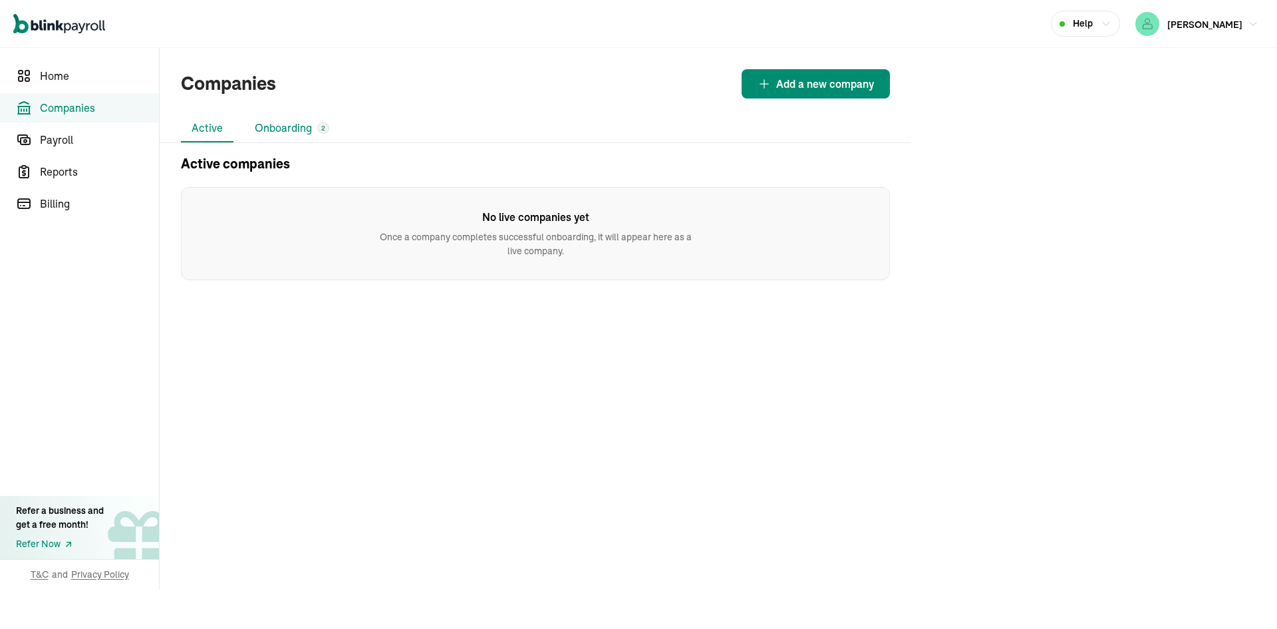
click at [289, 127] on li "Onboarding 2" at bounding box center [292, 128] width 96 height 28
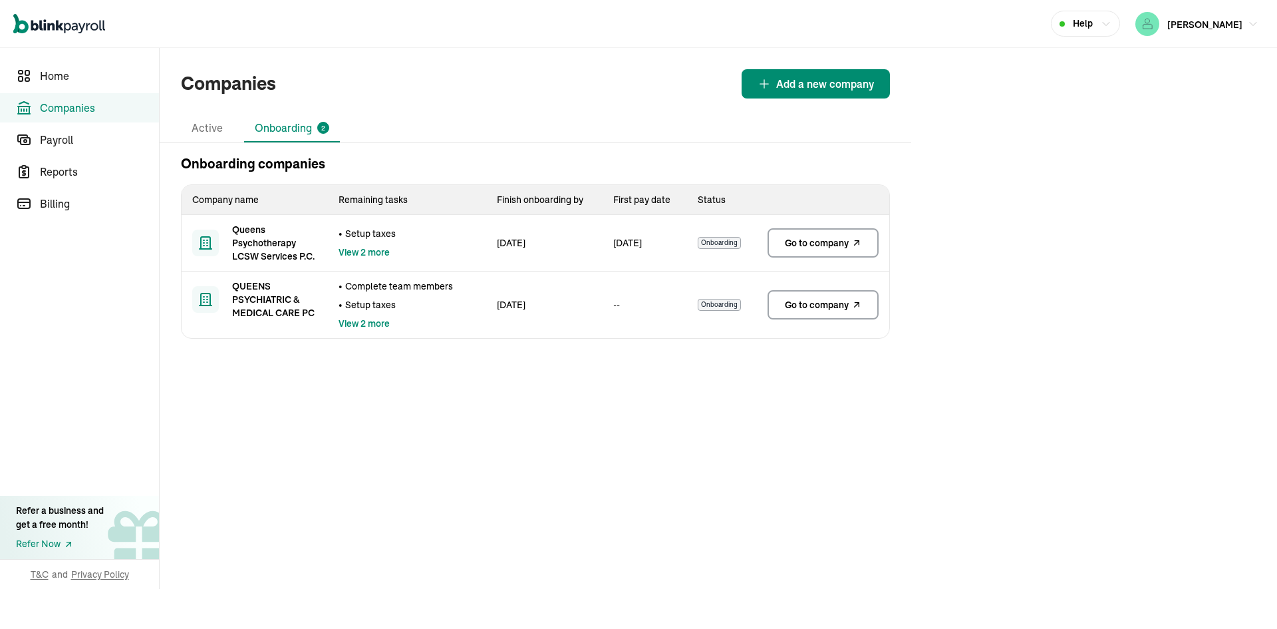
click at [836, 238] on span "Go to company" at bounding box center [817, 242] width 64 height 13
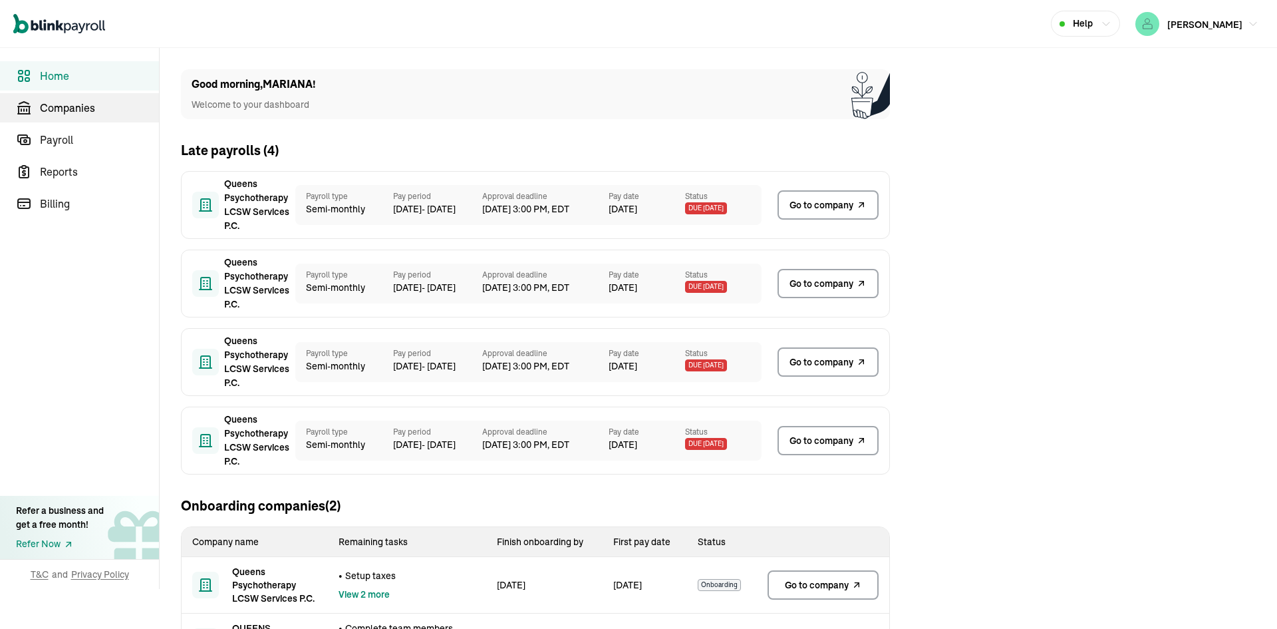
click at [125, 94] on link "Companies" at bounding box center [79, 107] width 159 height 29
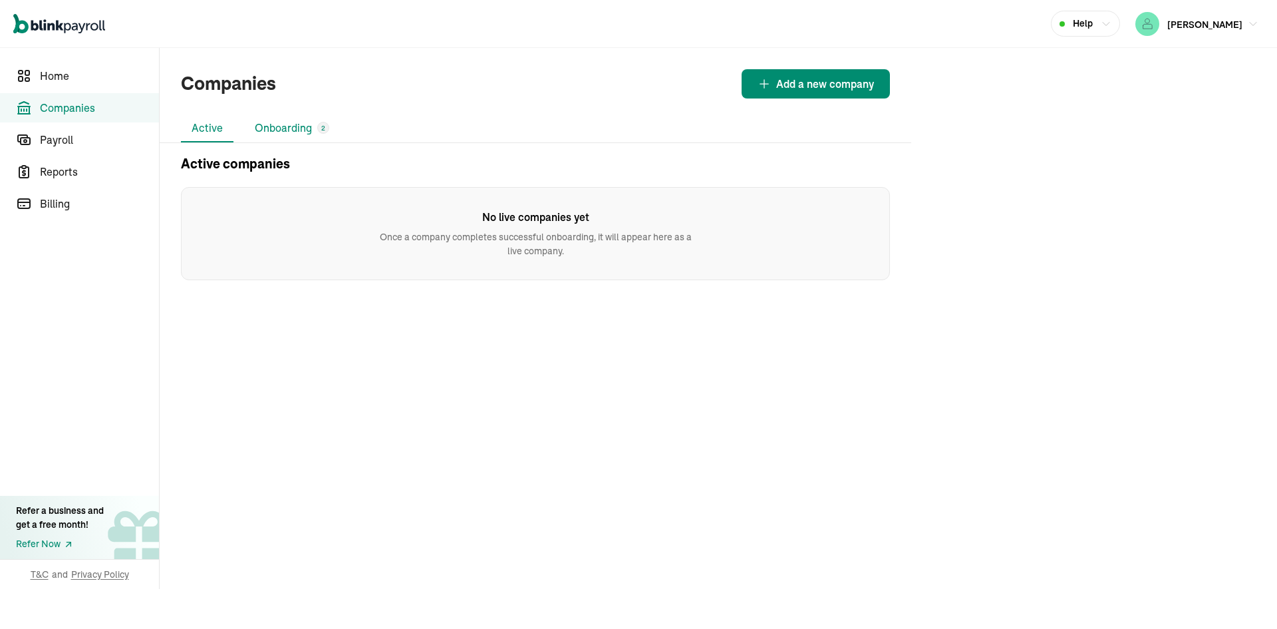
click at [293, 118] on li "Onboarding 2" at bounding box center [292, 128] width 96 height 28
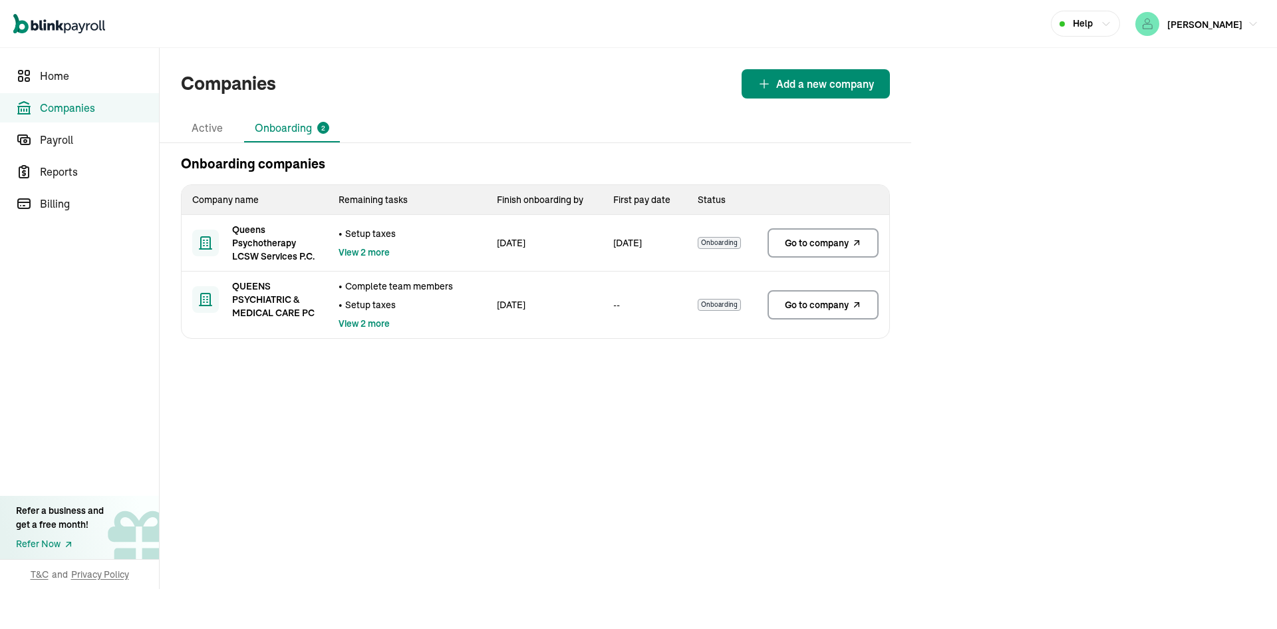
click at [848, 251] on link "Go to company" at bounding box center [823, 242] width 111 height 29
click at [92, 80] on span "Home" at bounding box center [99, 76] width 119 height 16
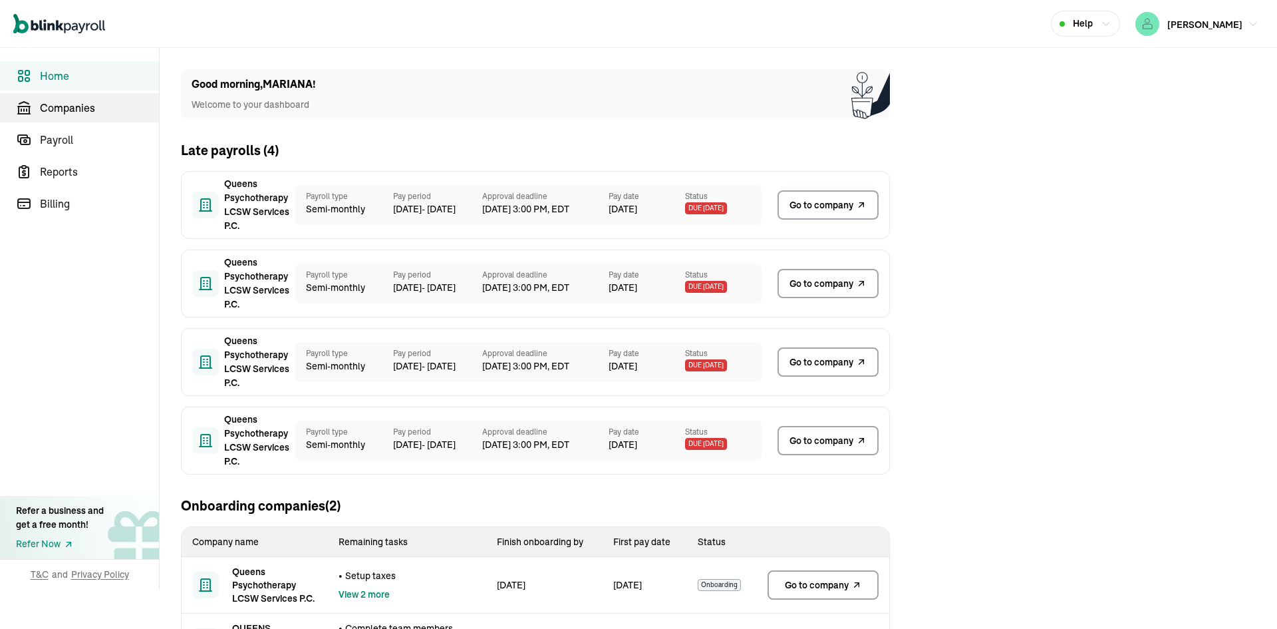
click at [75, 120] on link "Companies" at bounding box center [79, 107] width 159 height 29
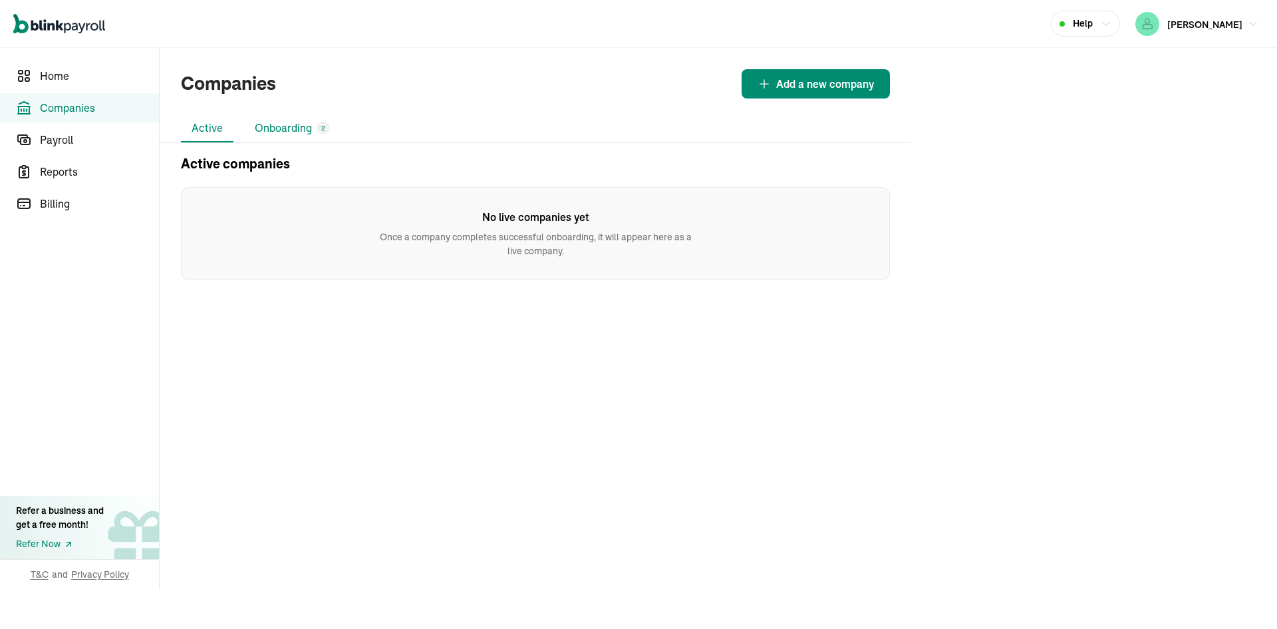
click at [289, 127] on li "Onboarding 2" at bounding box center [292, 128] width 96 height 28
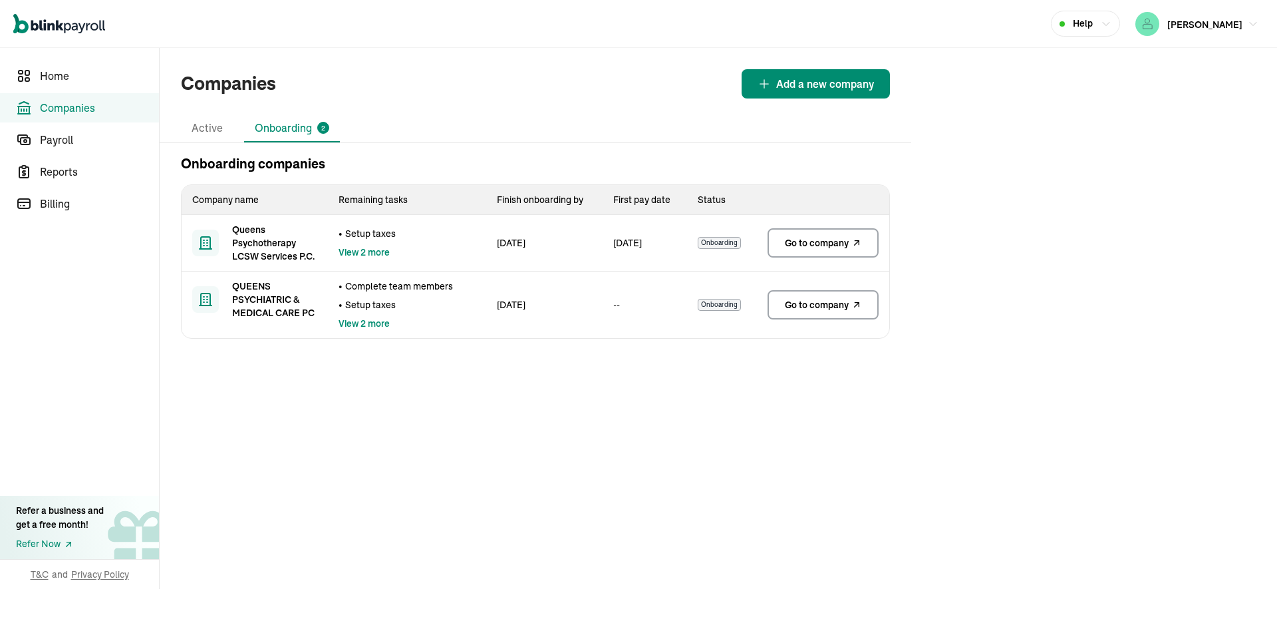
click at [836, 238] on span "Go to company" at bounding box center [817, 242] width 64 height 13
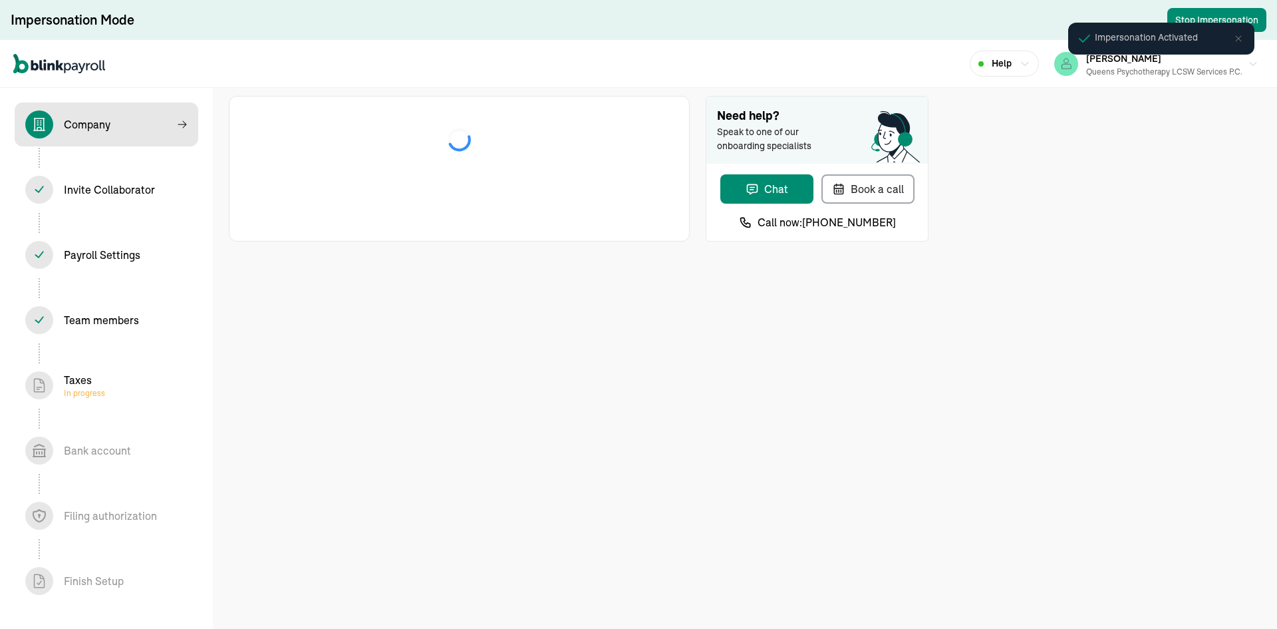
select select "Limited Liability Company (LLC)"
select select "Health Care"
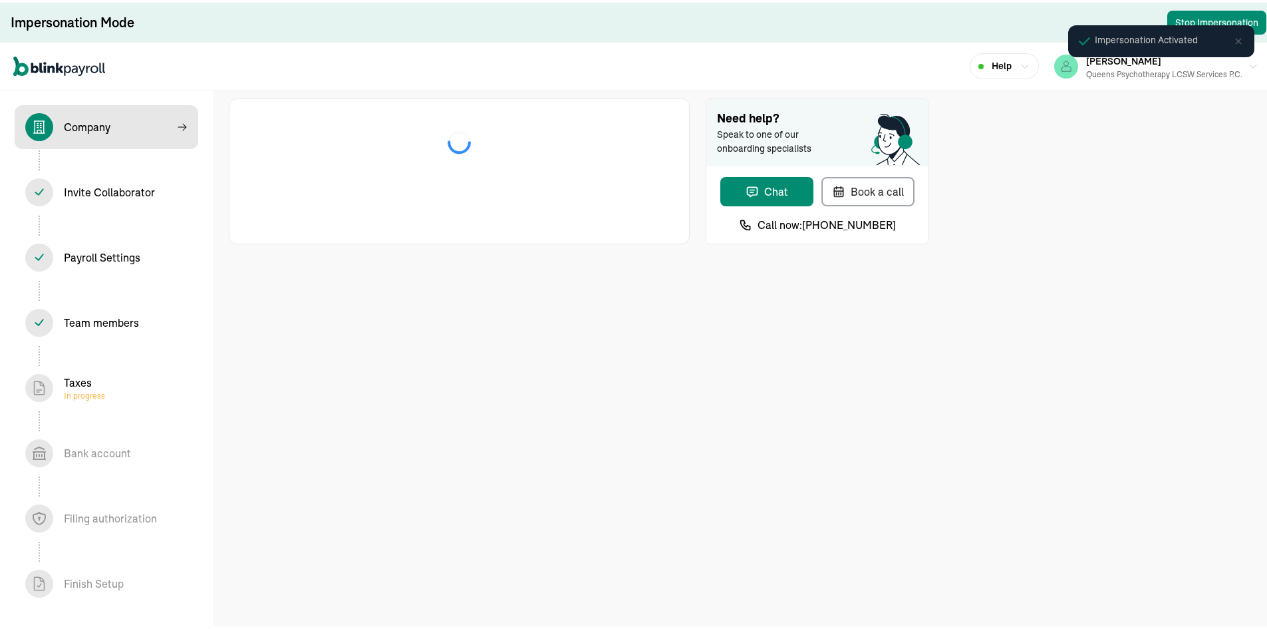
select select "Limited Liability Company (LLC)"
select select "Health Care"
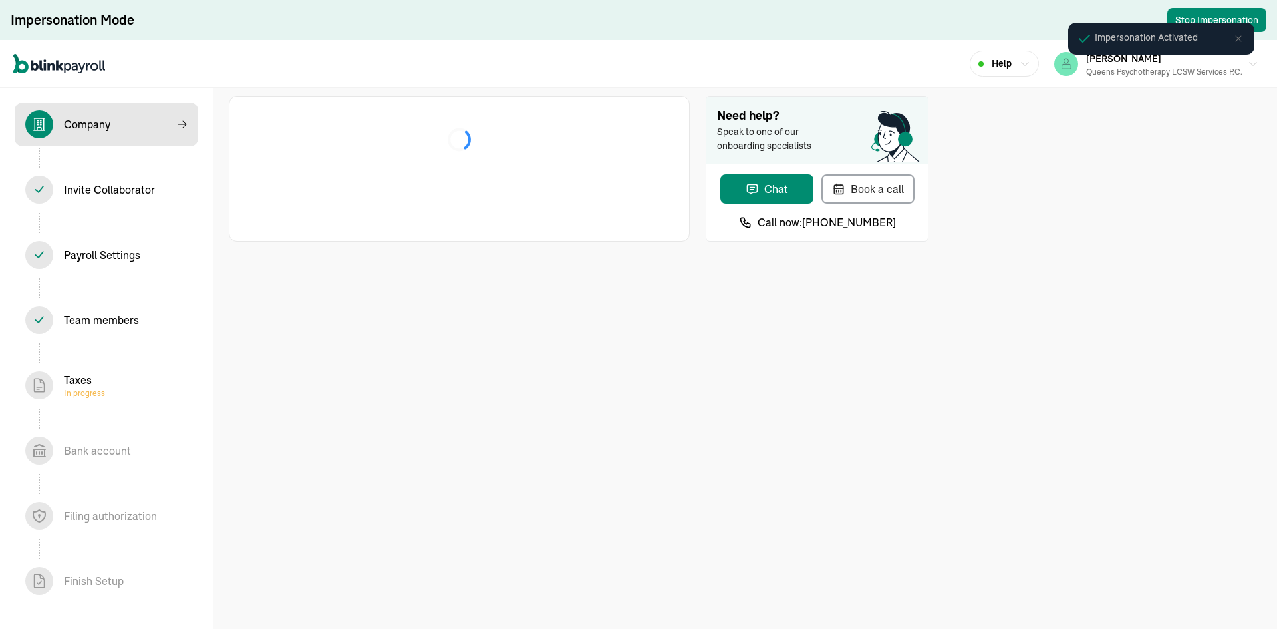
select select "Limited Liability Company (LLC)"
select select "Health Care"
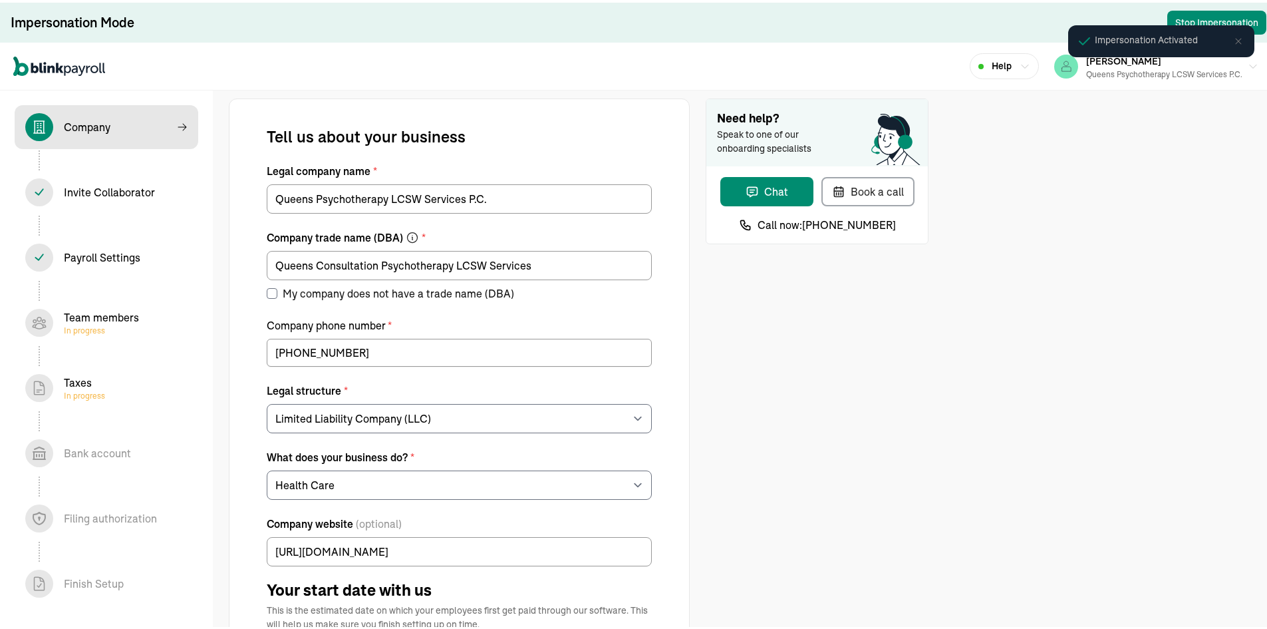
click at [112, 188] on div "Invite Collaborator In progress" at bounding box center [109, 190] width 91 height 16
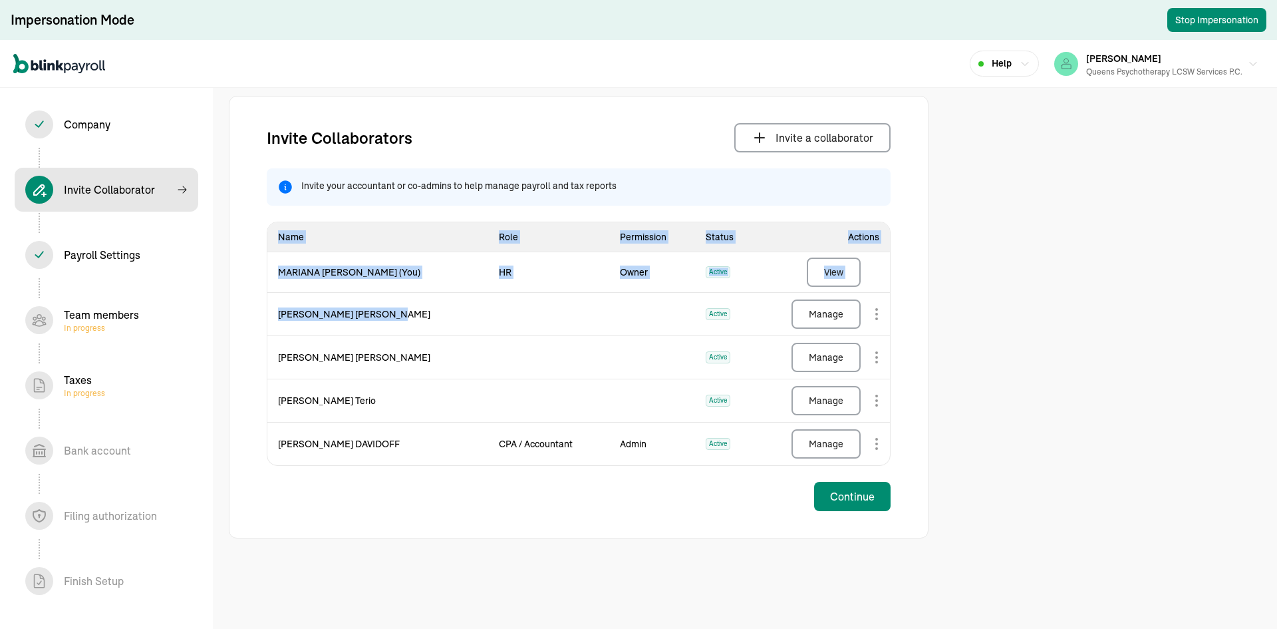
drag, startPoint x: 349, startPoint y: 309, endPoint x: 236, endPoint y: 311, distance: 113.1
click at [236, 311] on div "Invite Collaborators Invite a collaborator Invite your accountant or co-admins …" at bounding box center [579, 317] width 700 height 442
click at [294, 322] on td "[PERSON_NAME]" at bounding box center [377, 314] width 221 height 43
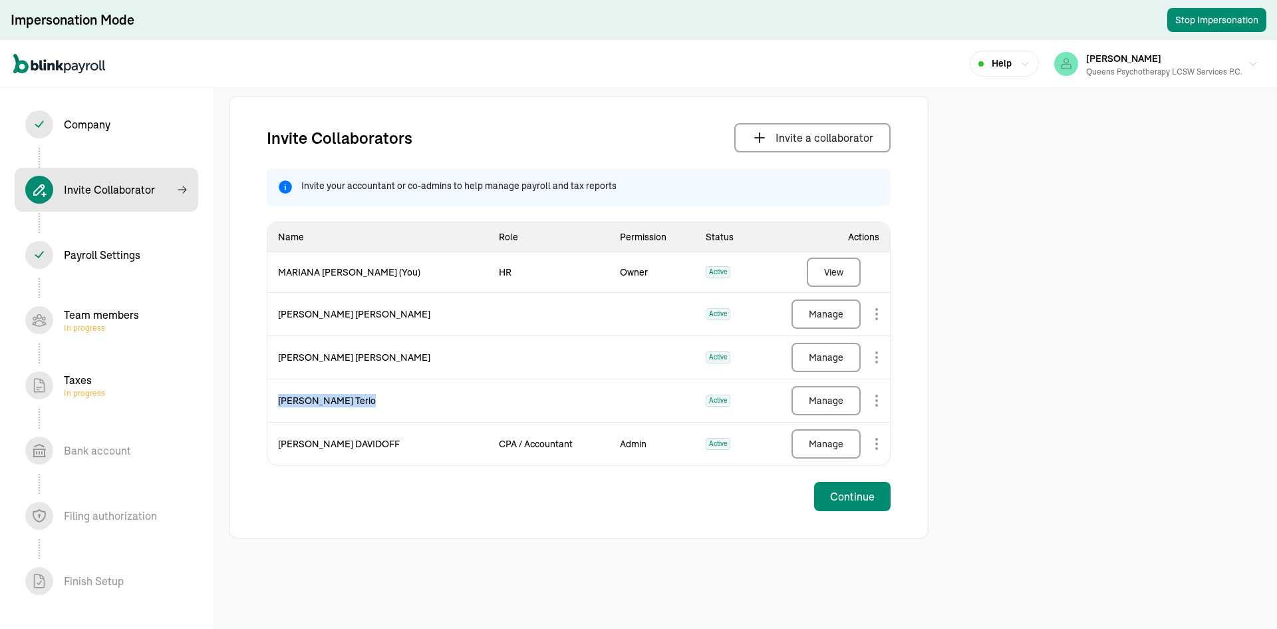
drag, startPoint x: 277, startPoint y: 399, endPoint x: 353, endPoint y: 399, distance: 76.5
click at [353, 399] on td "[PERSON_NAME]" at bounding box center [377, 400] width 221 height 43
copy td "[PERSON_NAME]"
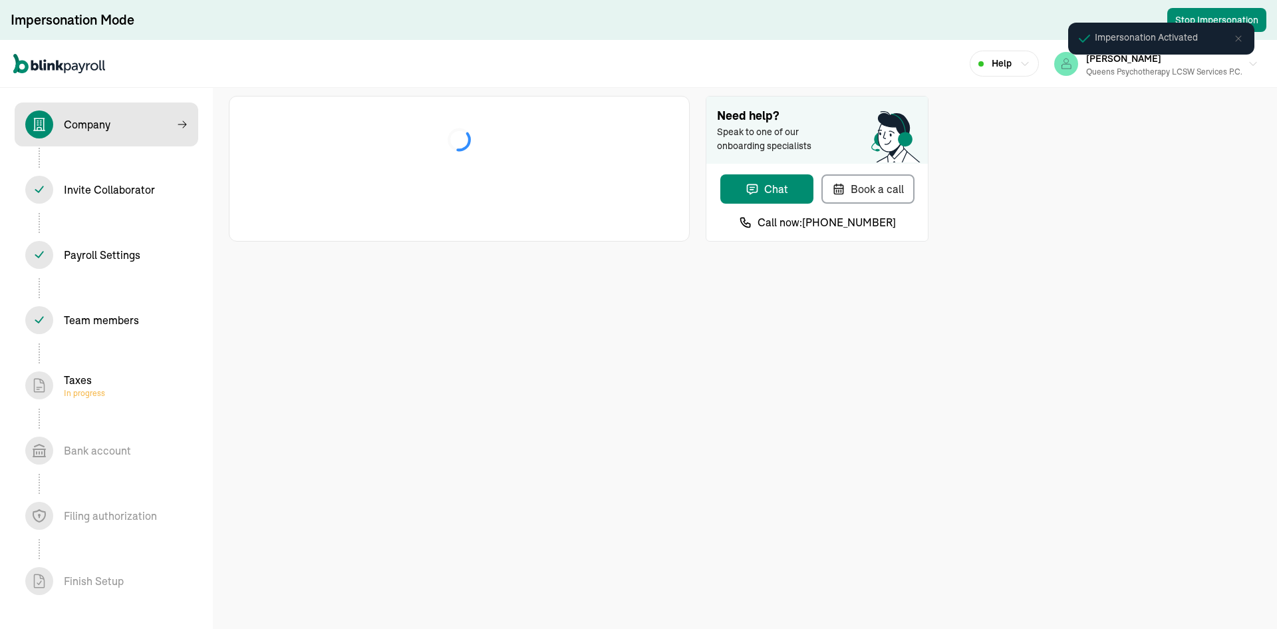
select select "Limited Liability Company (LLC)"
select select "Health Care"
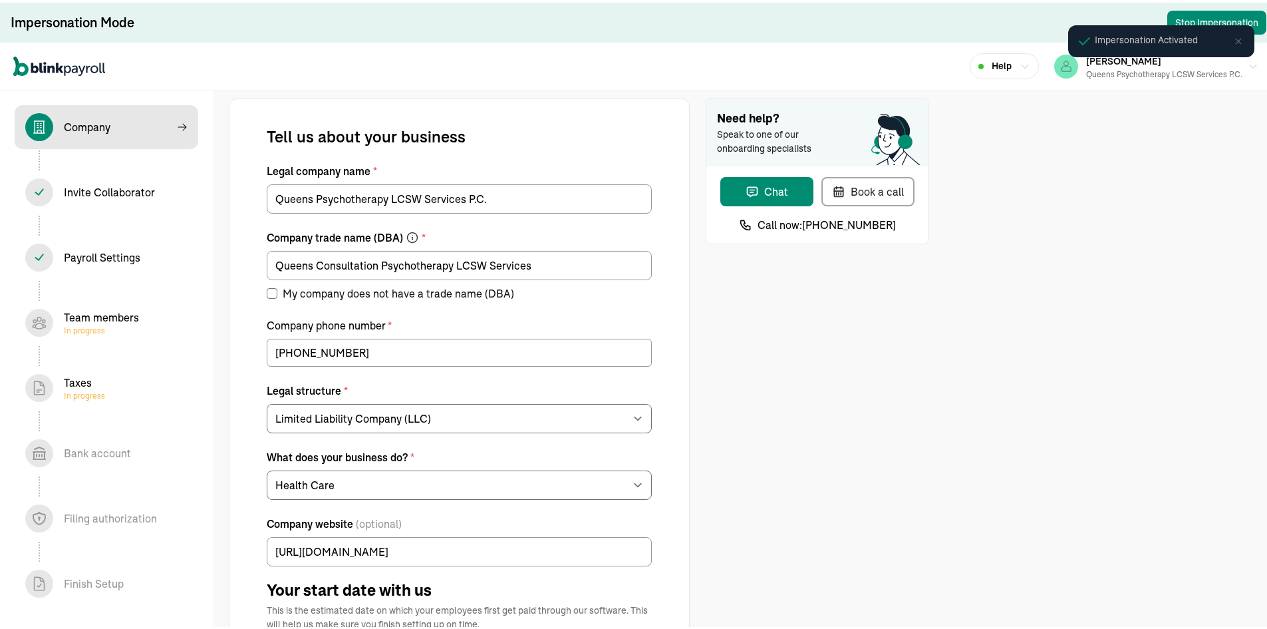
click at [112, 188] on div "Invite Collaborator In progress" at bounding box center [109, 190] width 91 height 16
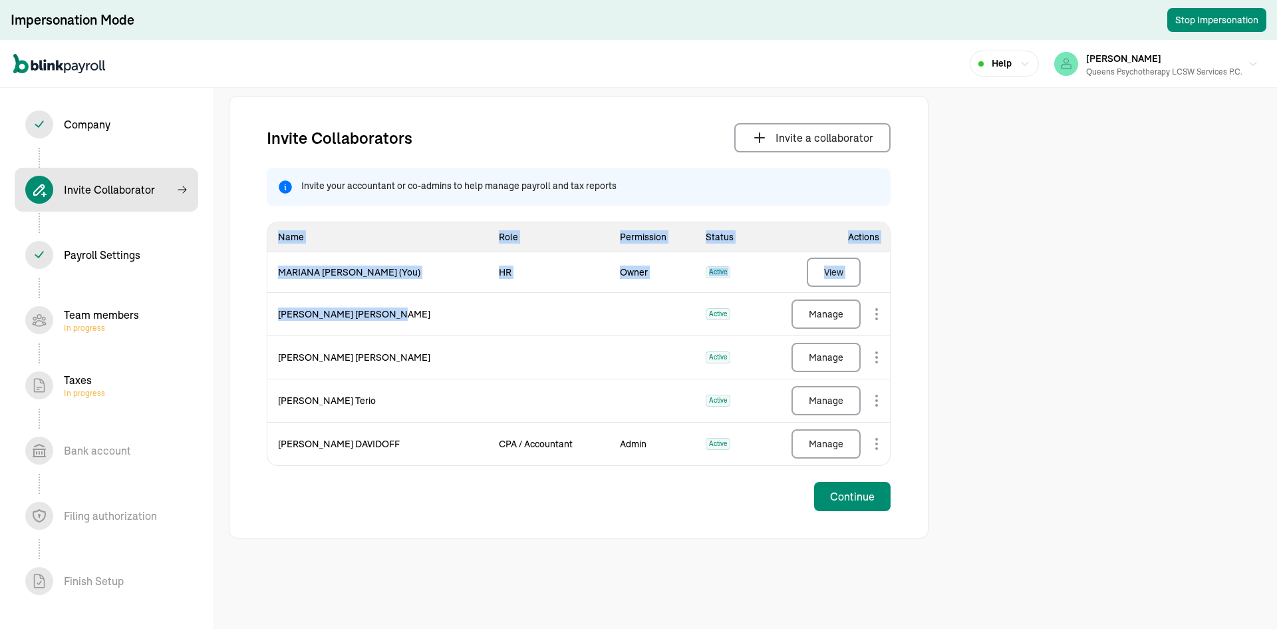
drag, startPoint x: 349, startPoint y: 309, endPoint x: 236, endPoint y: 311, distance: 113.1
click at [236, 311] on div "Invite Collaborators Invite a collaborator Invite your accountant or co-admins …" at bounding box center [579, 317] width 700 height 442
click at [294, 322] on td "Anna Sakharova" at bounding box center [377, 314] width 221 height 43
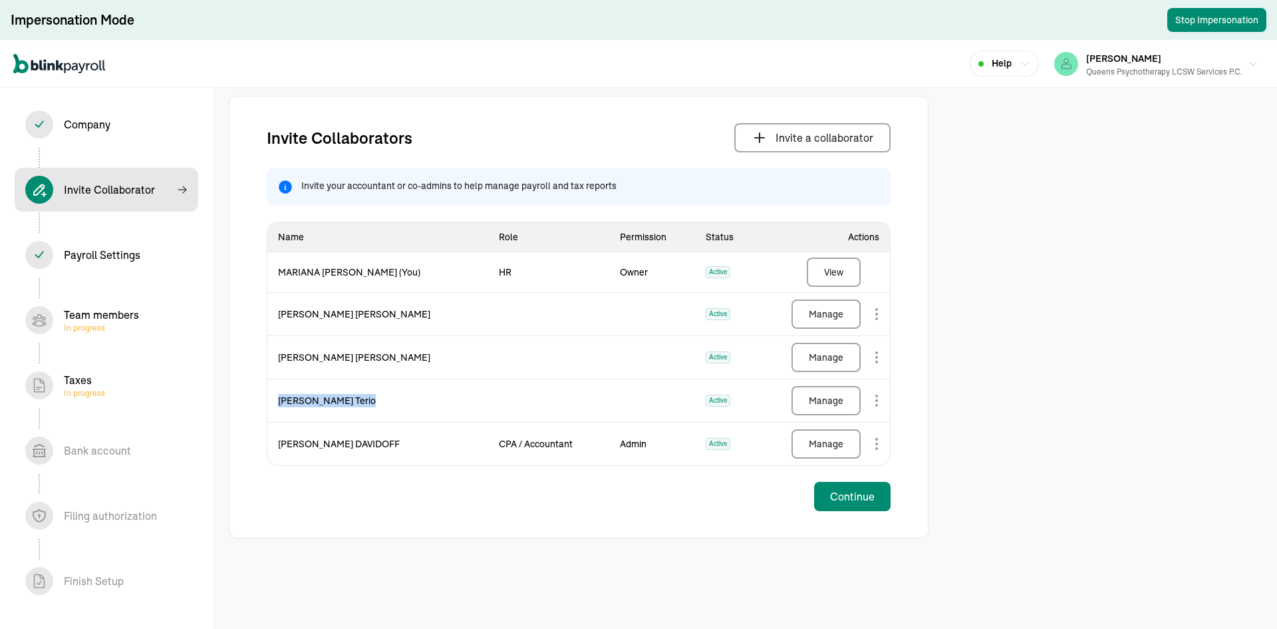
drag, startPoint x: 277, startPoint y: 399, endPoint x: 353, endPoint y: 399, distance: 76.5
click at [353, 399] on td "Stephen Terio" at bounding box center [377, 400] width 221 height 43
copy td "Stephen Terio"
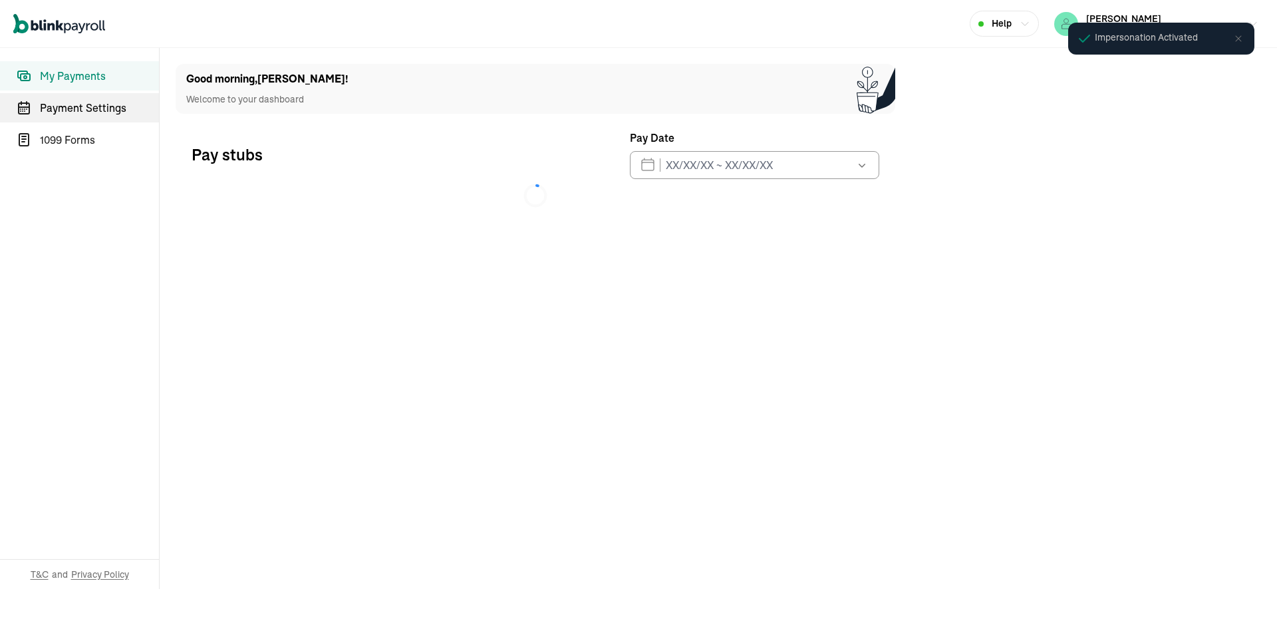
click at [90, 105] on span "Payment Settings" at bounding box center [99, 108] width 119 height 16
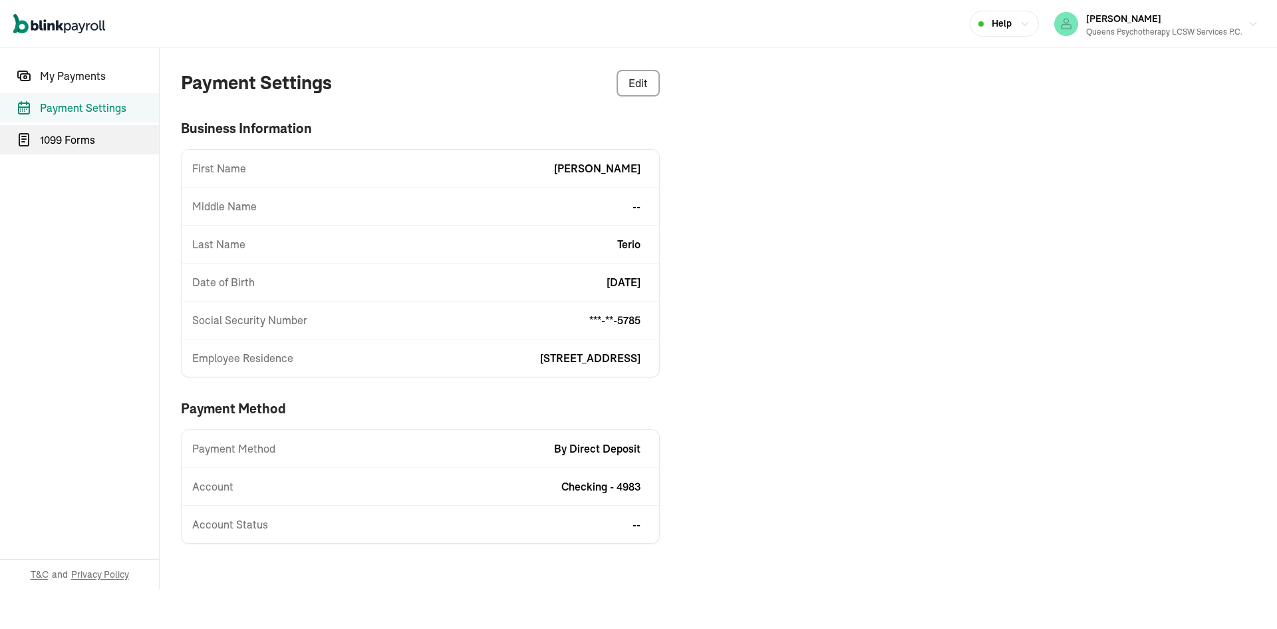
click at [95, 140] on span "1099 Forms" at bounding box center [99, 140] width 119 height 16
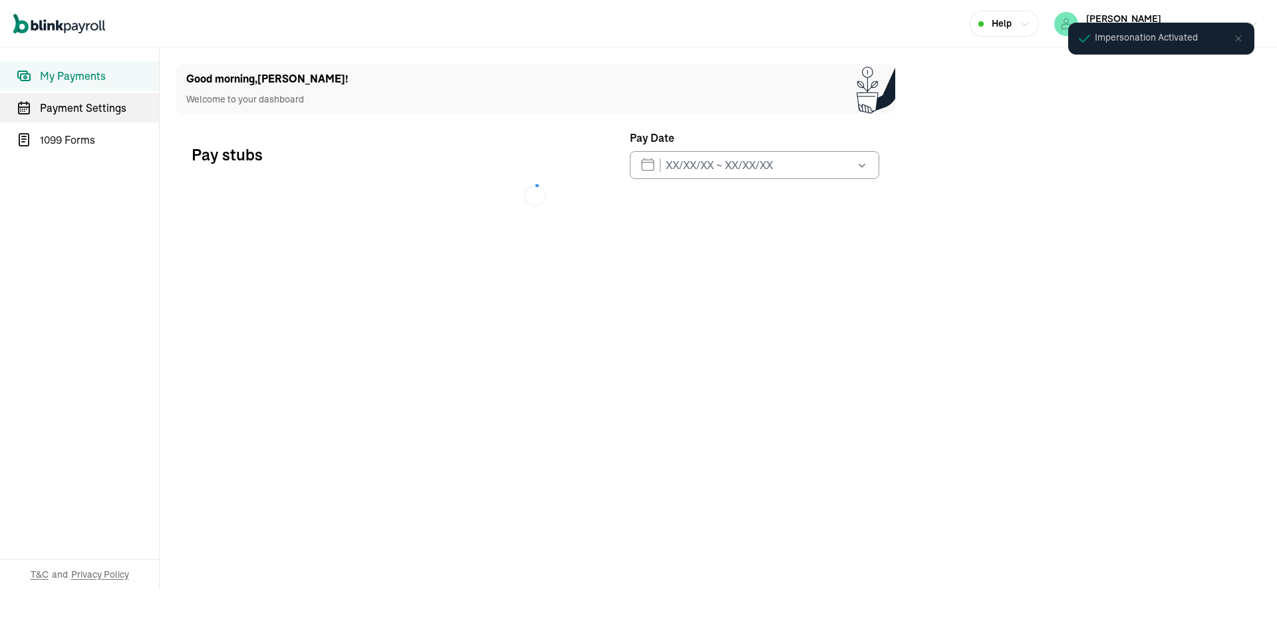
click at [90, 105] on span "Payment Settings" at bounding box center [99, 108] width 119 height 16
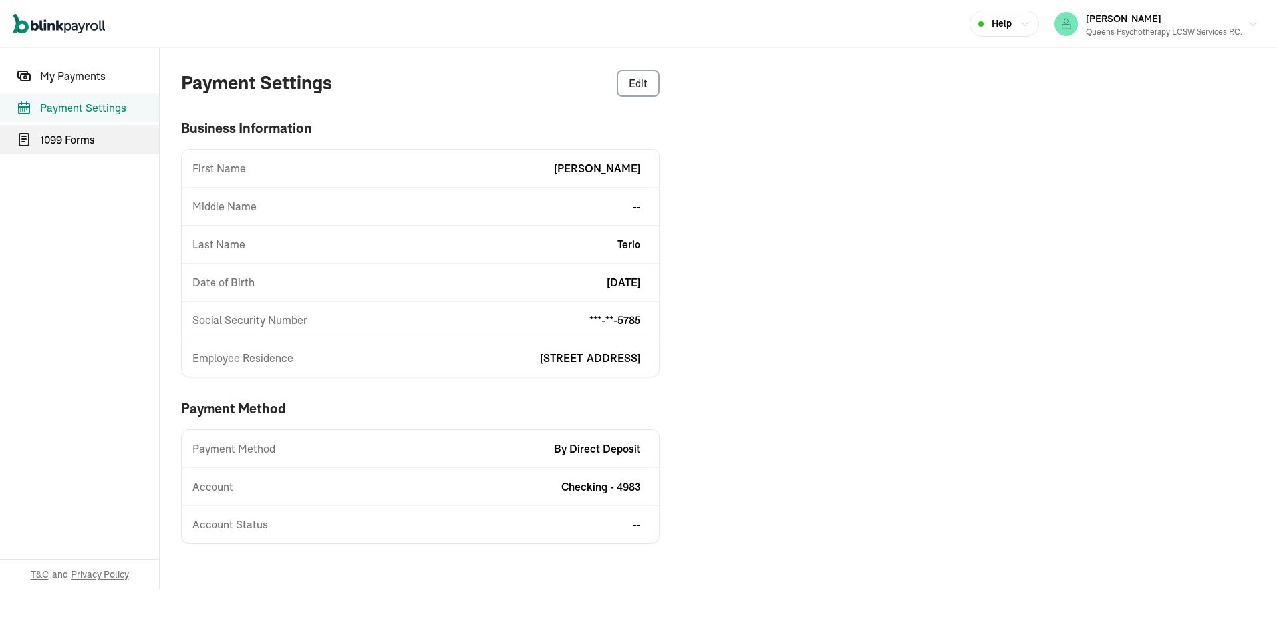
click at [95, 140] on span "1099 Forms" at bounding box center [99, 140] width 119 height 16
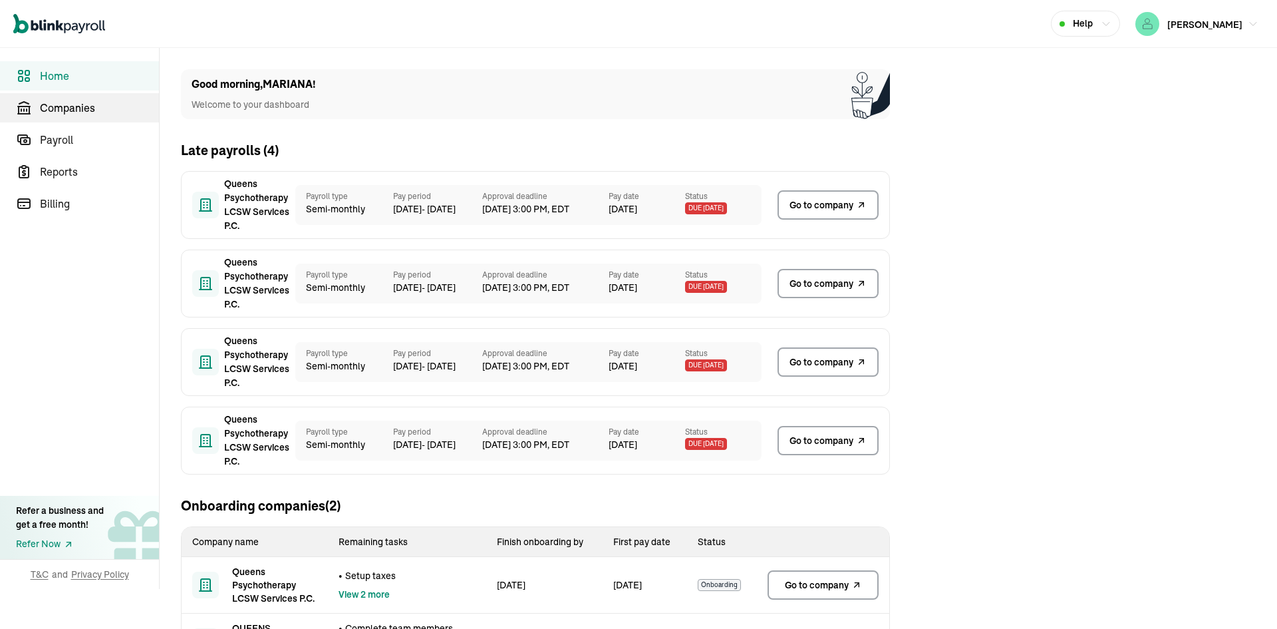
click at [86, 109] on span "Companies" at bounding box center [99, 108] width 119 height 16
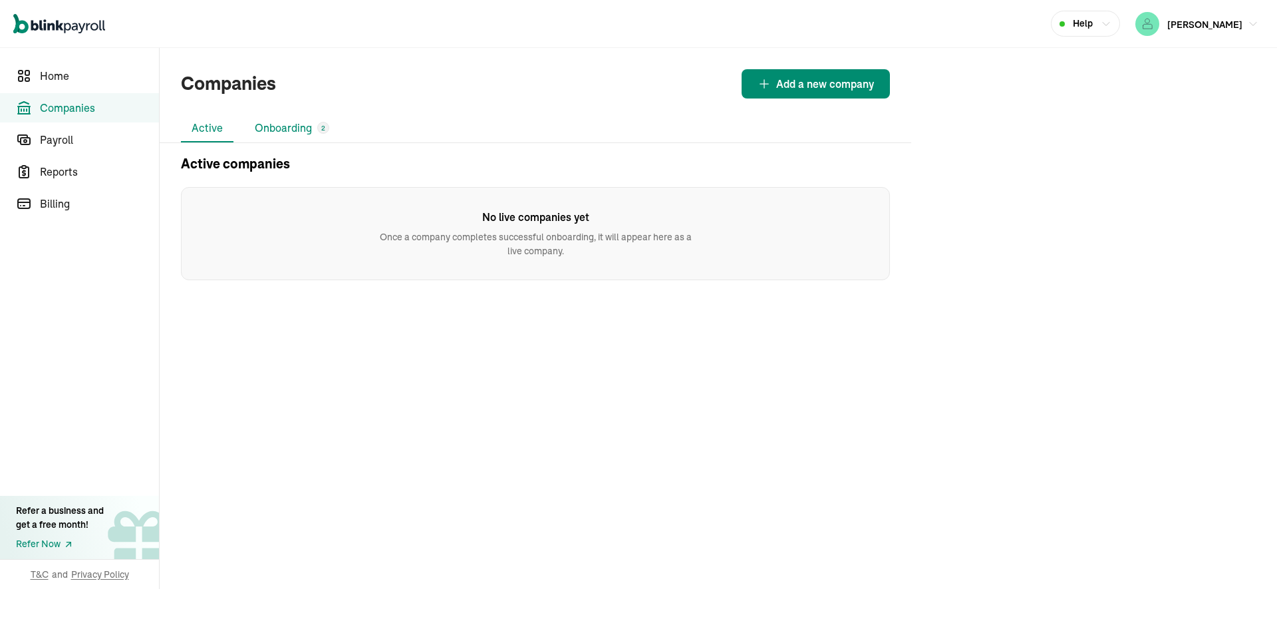
click at [297, 129] on li "Onboarding 2" at bounding box center [292, 128] width 96 height 28
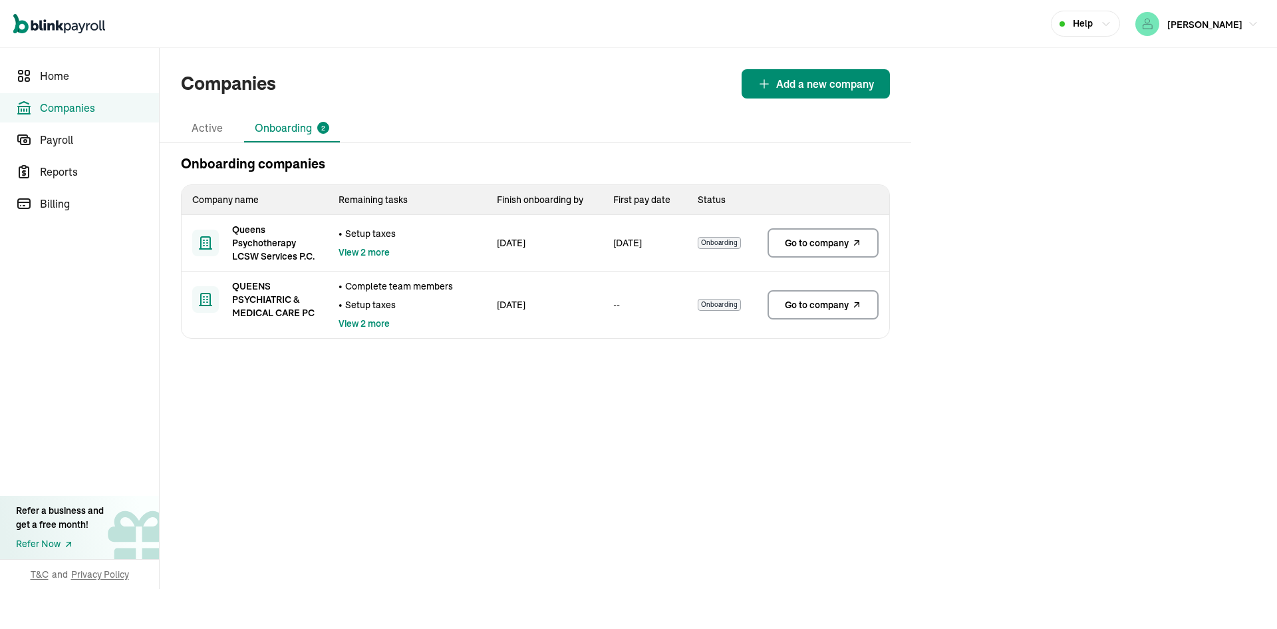
click at [822, 242] on span "Go to company" at bounding box center [817, 242] width 64 height 13
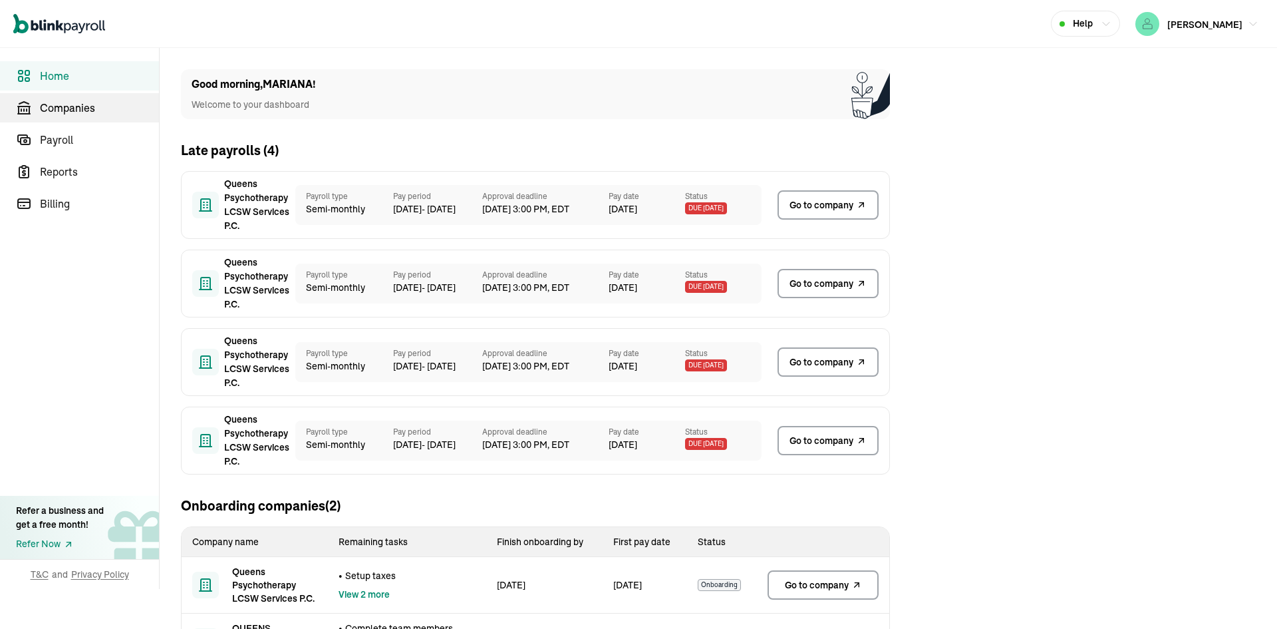
click at [86, 109] on span "Companies" at bounding box center [99, 108] width 119 height 16
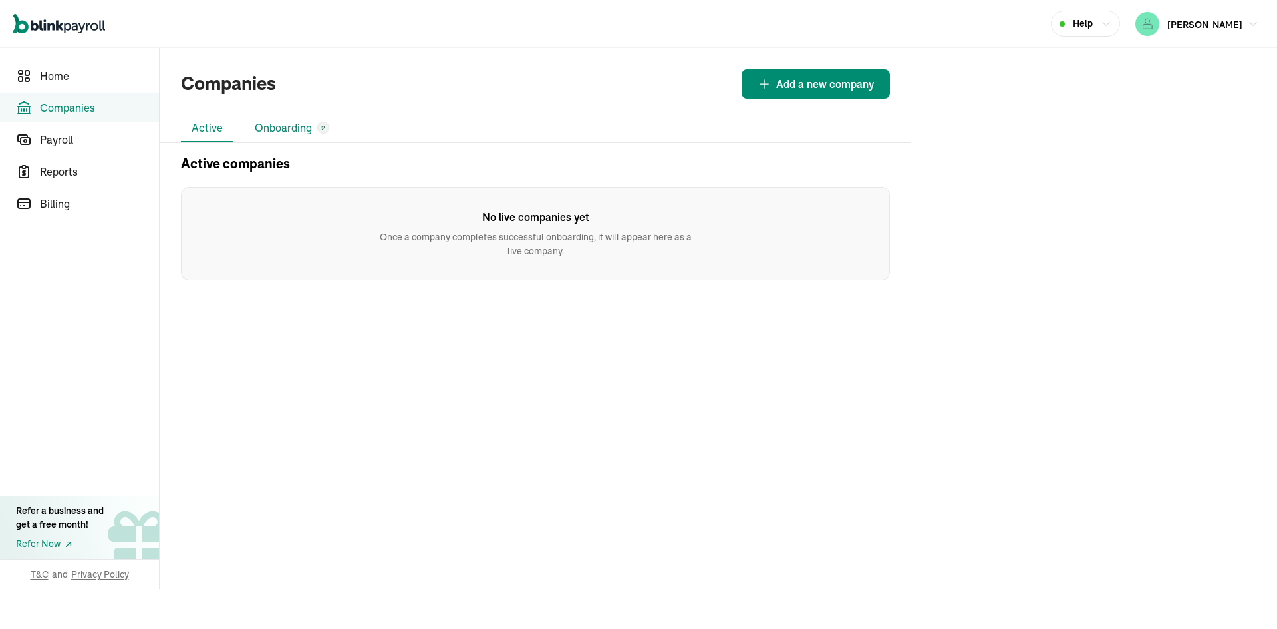
click at [297, 129] on li "Onboarding 2" at bounding box center [292, 128] width 96 height 28
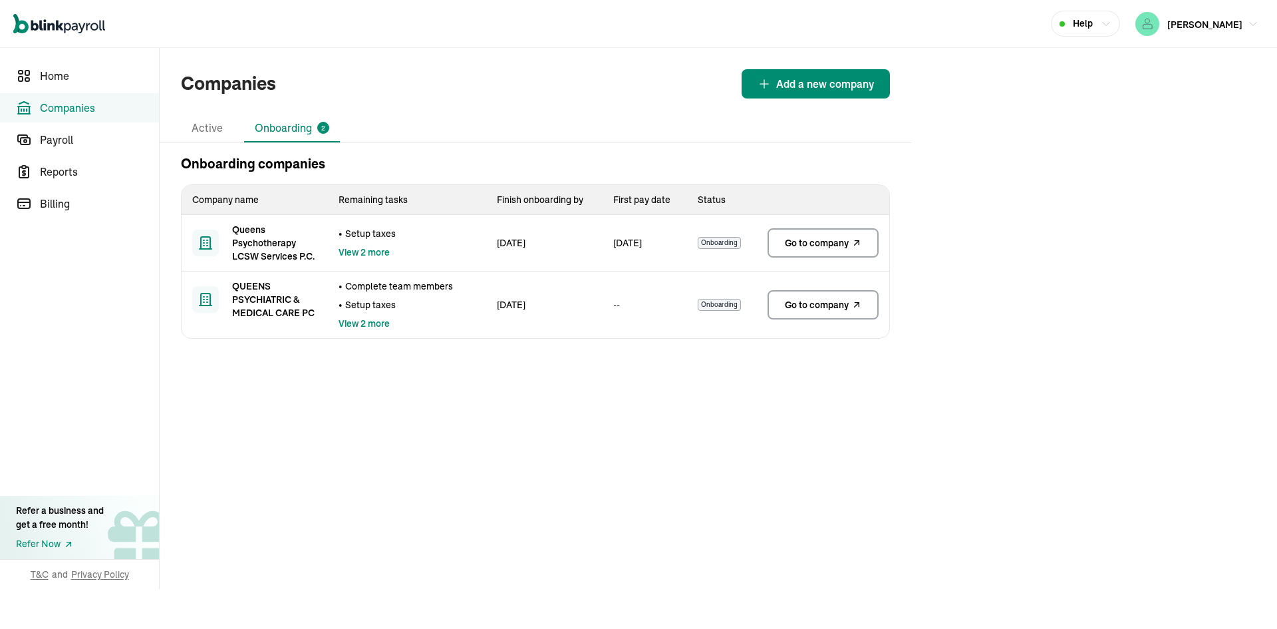
click at [822, 242] on span "Go to company" at bounding box center [817, 242] width 64 height 13
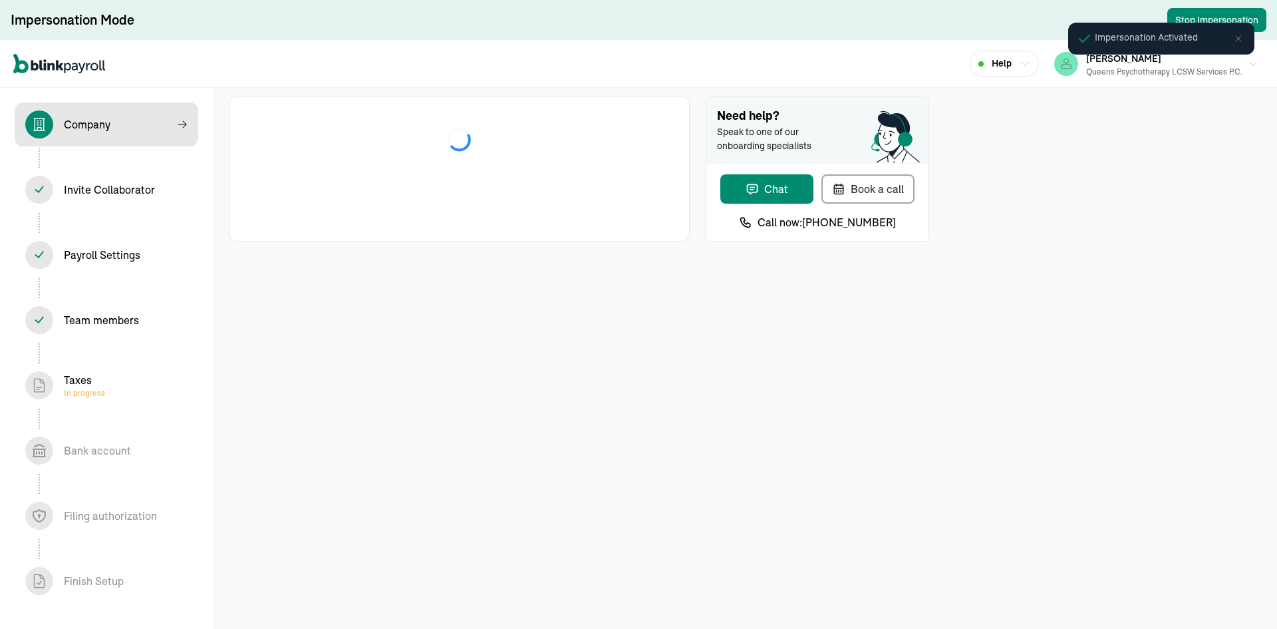
select select "Limited Liability Company (LLC)"
select select "Health Care"
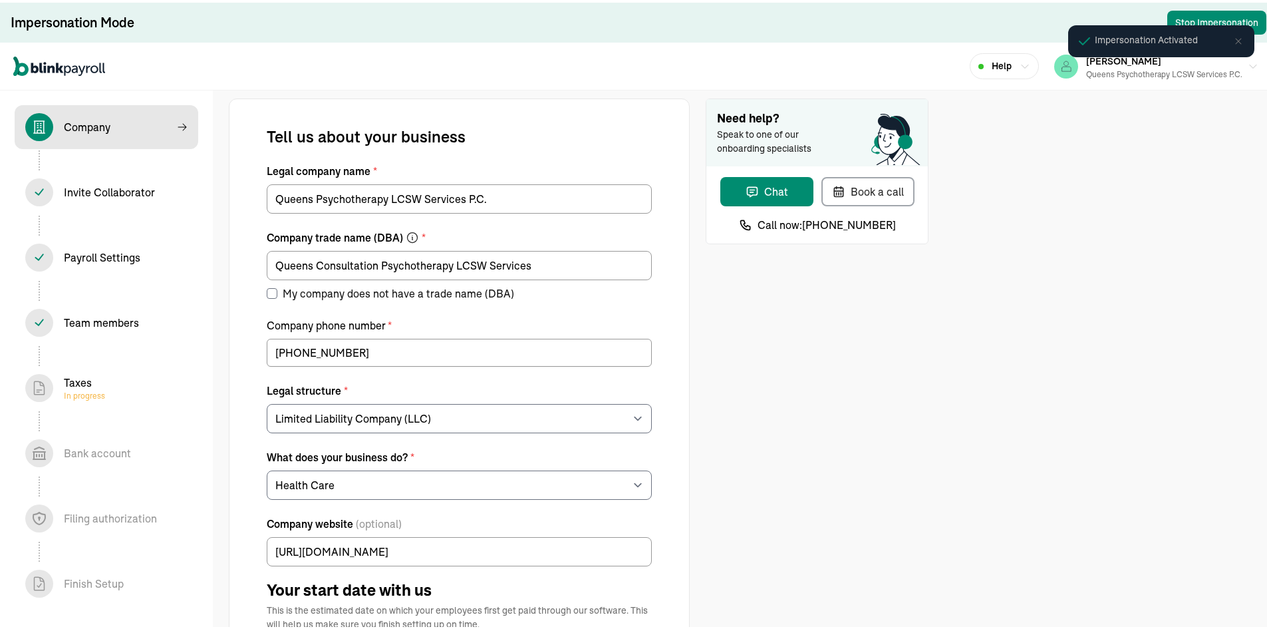
click at [114, 195] on div "Invite Collaborator In progress" at bounding box center [109, 190] width 91 height 16
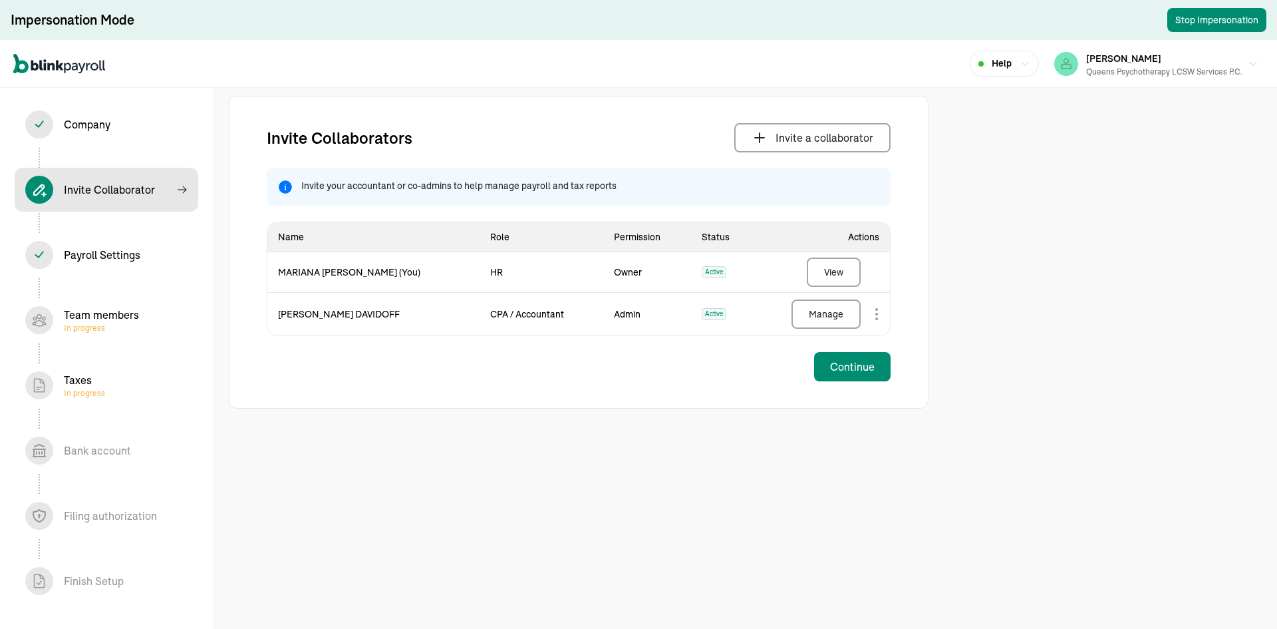
click at [135, 319] on div "Team members In progress" at bounding box center [101, 320] width 75 height 27
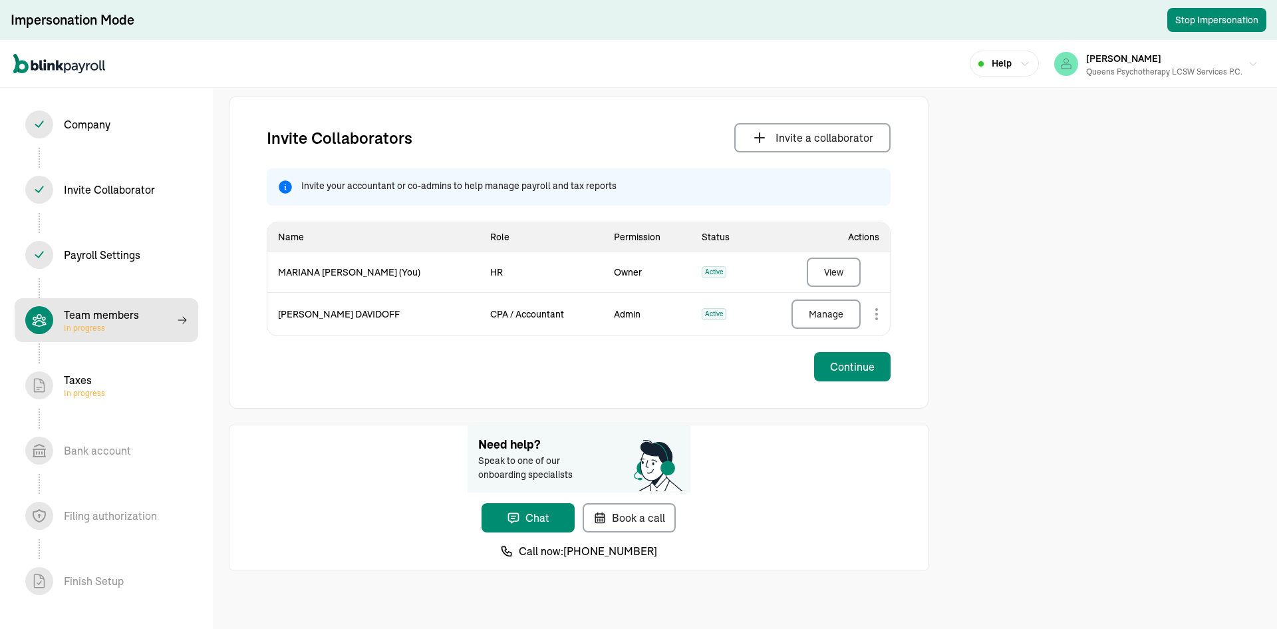
select select "contractor"
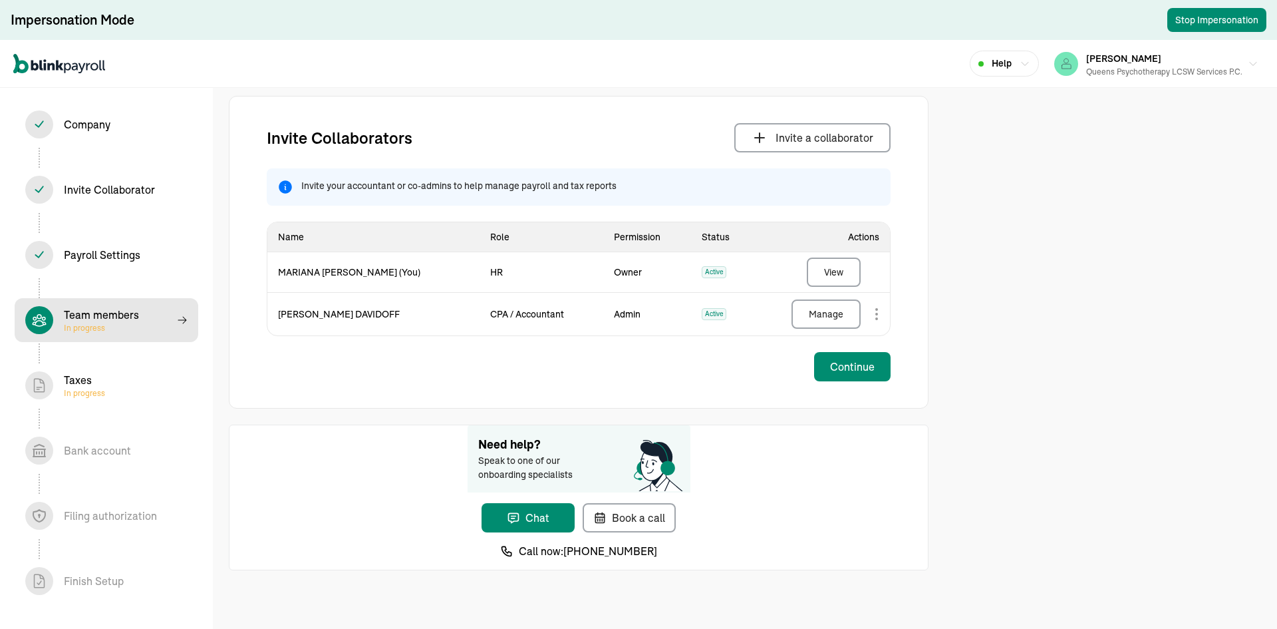
select select "contractor"
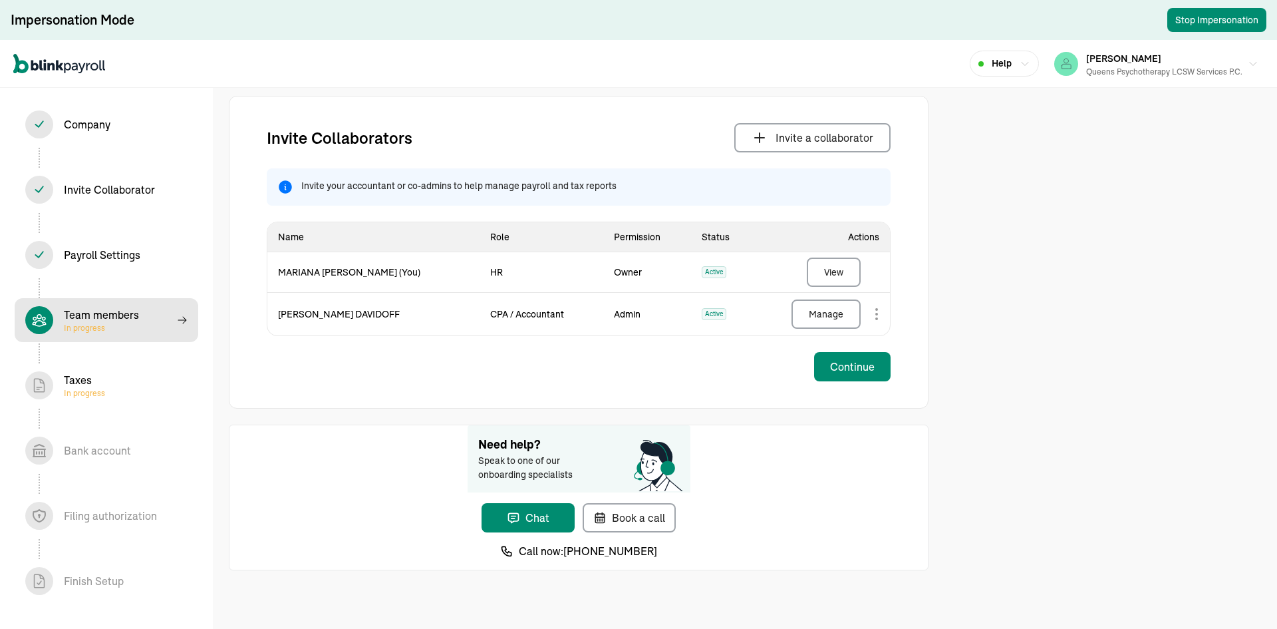
select select "contractor"
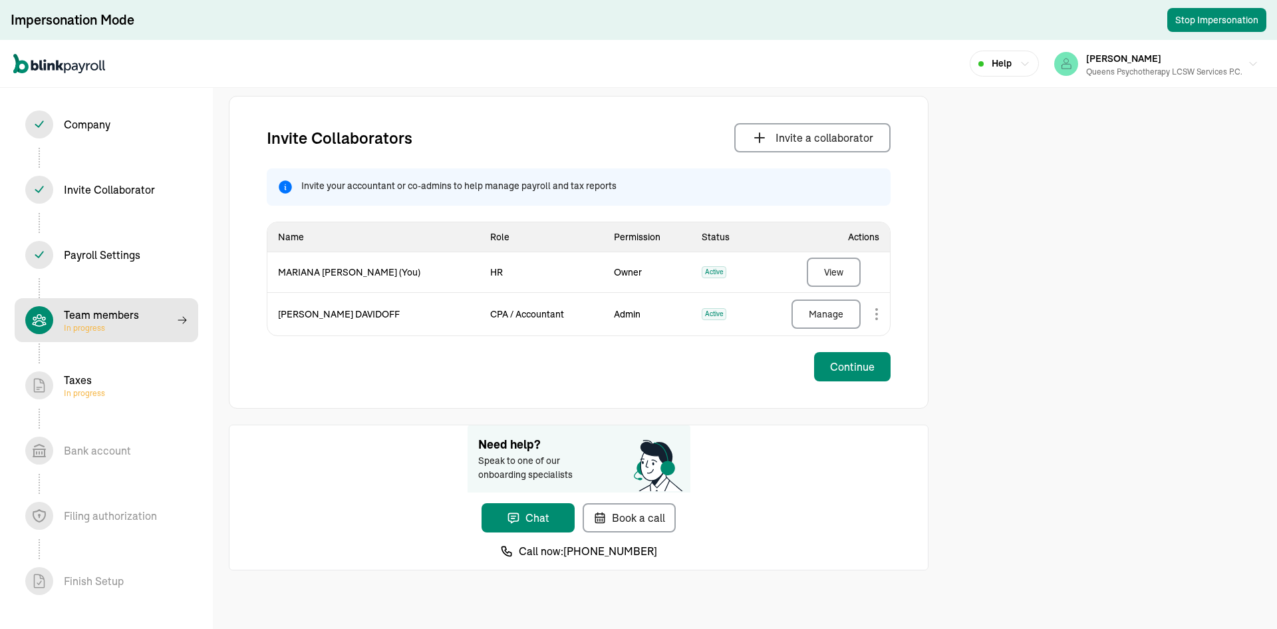
select select "contractor"
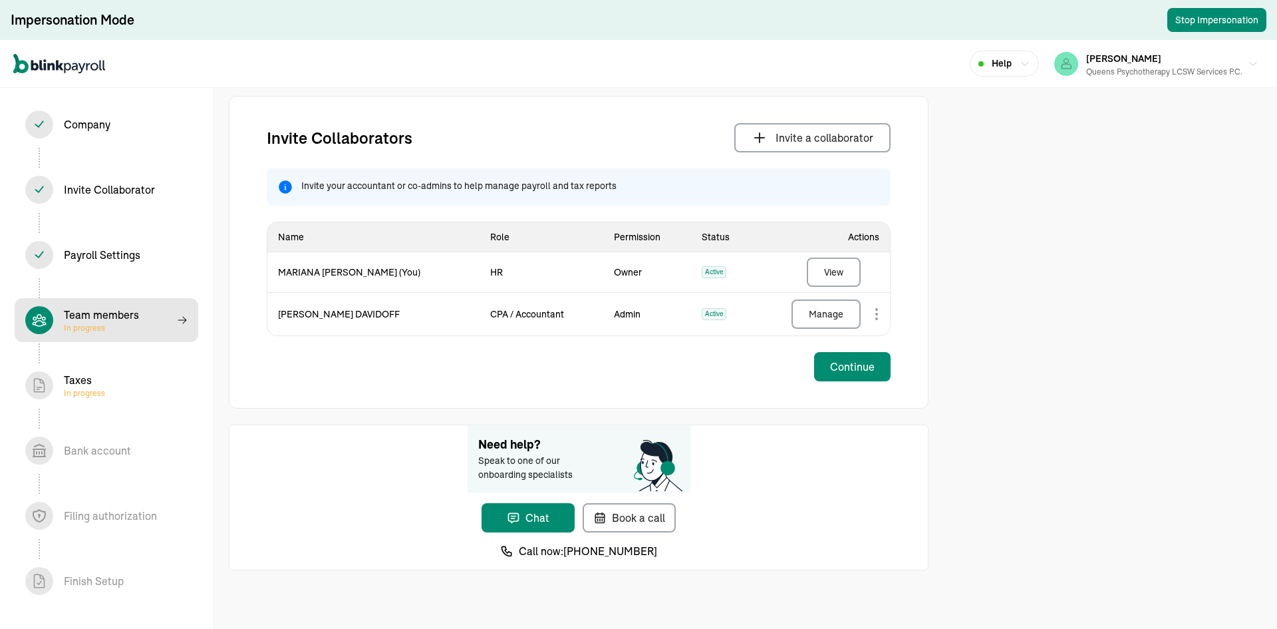
select select "contractor"
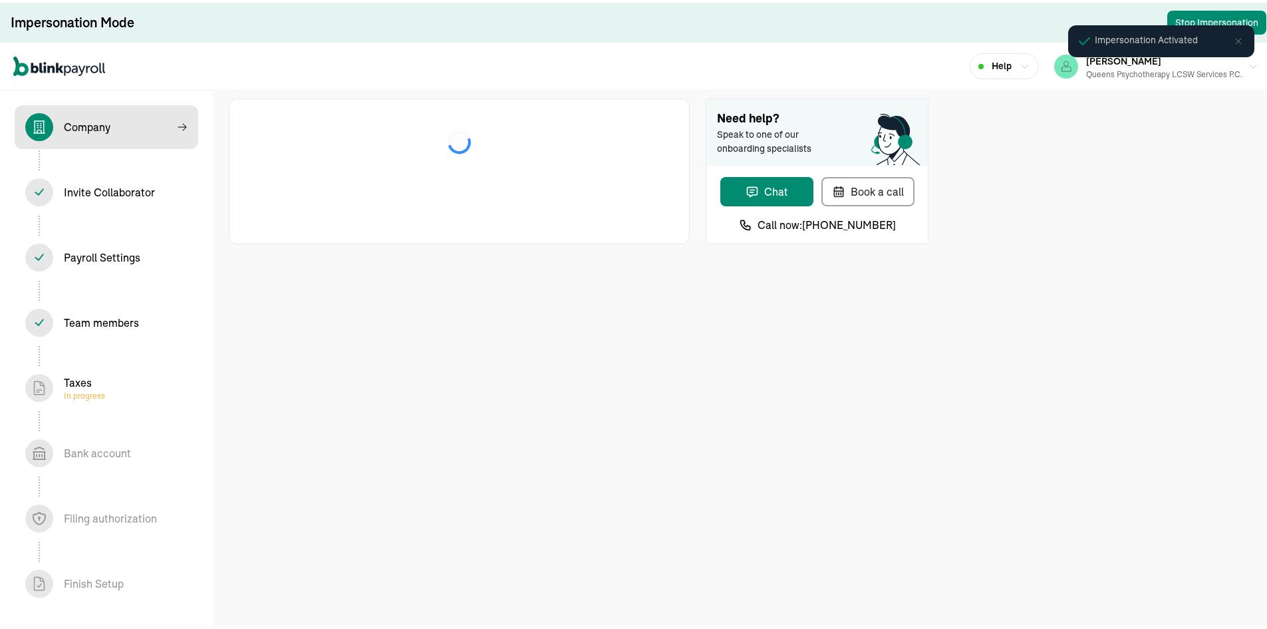
select select "Limited Liability Company (LLC)"
select select "Health Care"
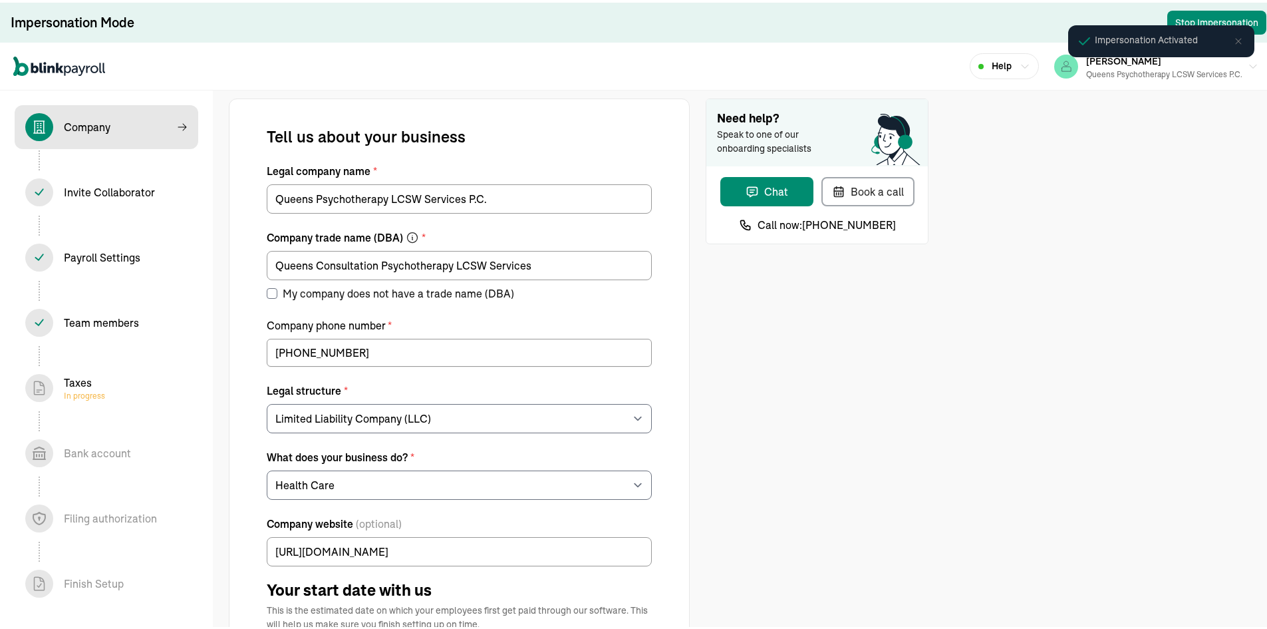
click at [114, 195] on div "Invite Collaborator In progress" at bounding box center [109, 190] width 91 height 16
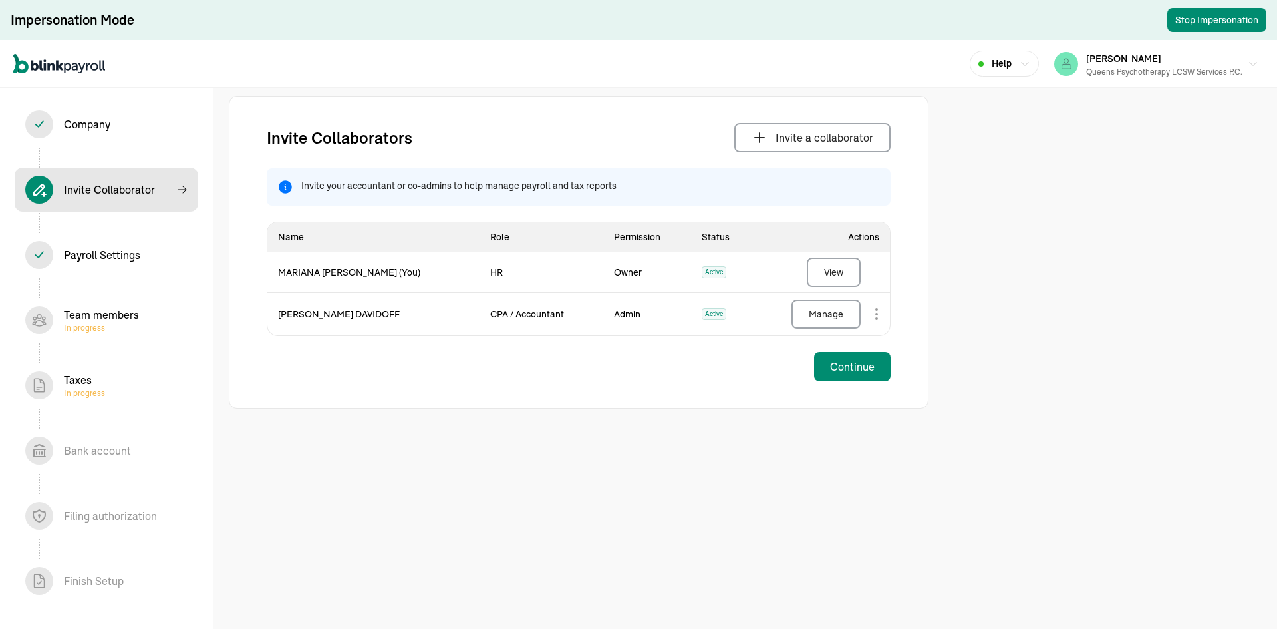
click at [135, 319] on div "Team members In progress" at bounding box center [101, 320] width 75 height 27
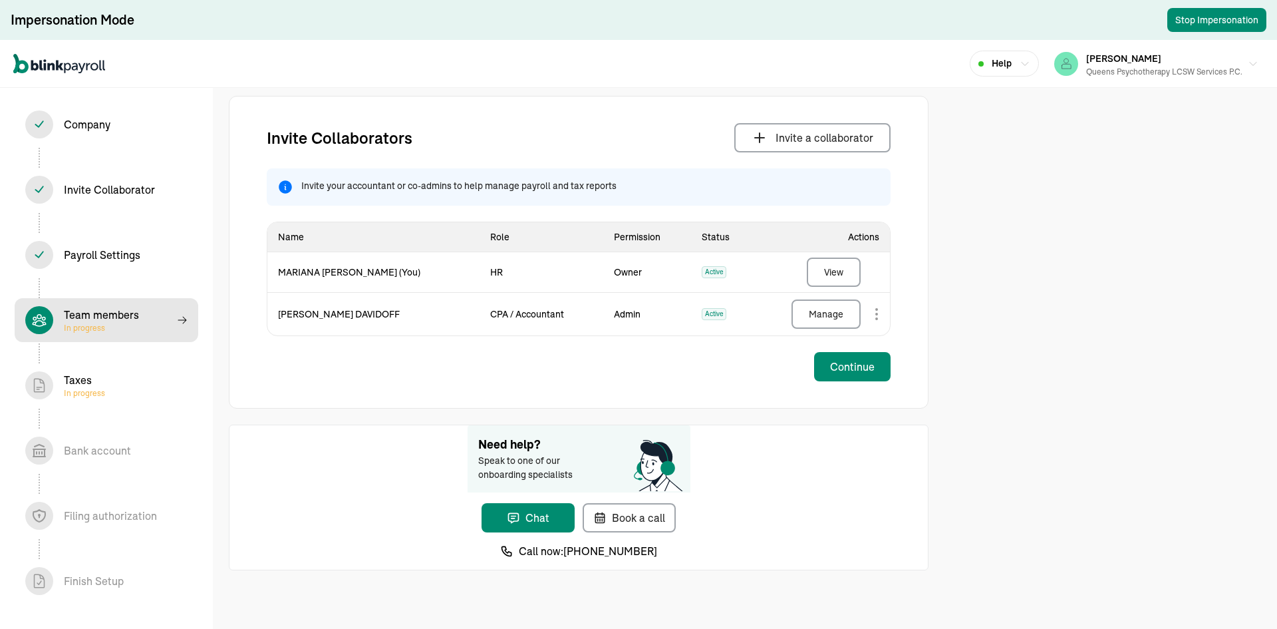
select select "contractor"
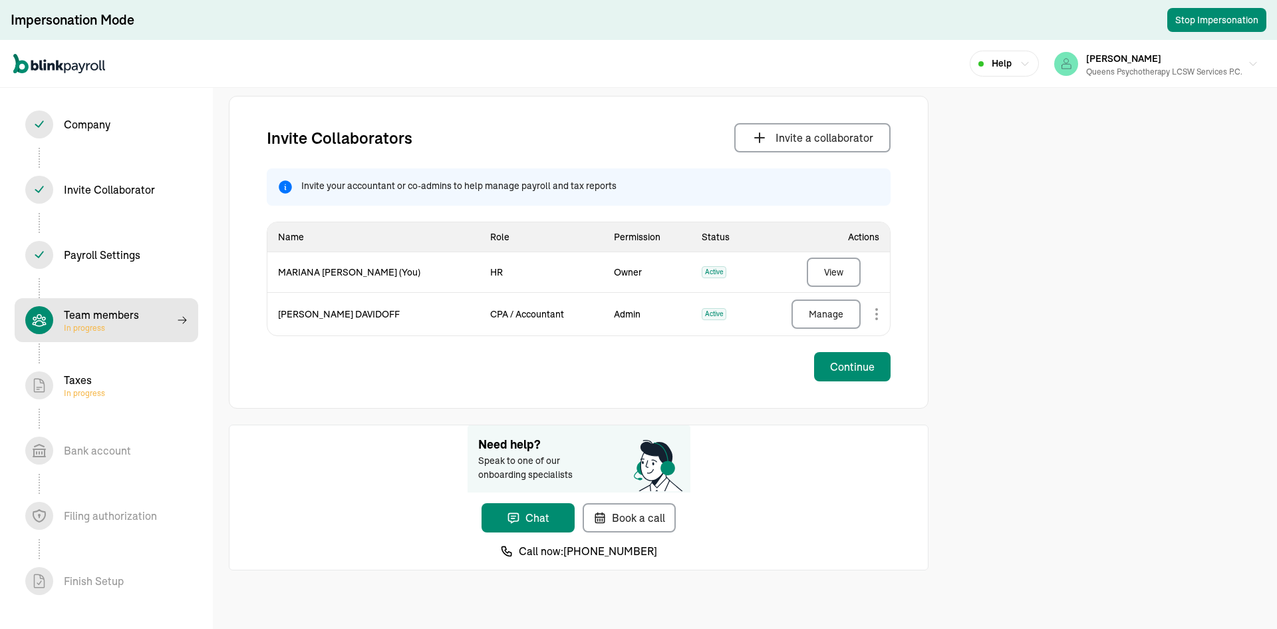
select select "contractor"
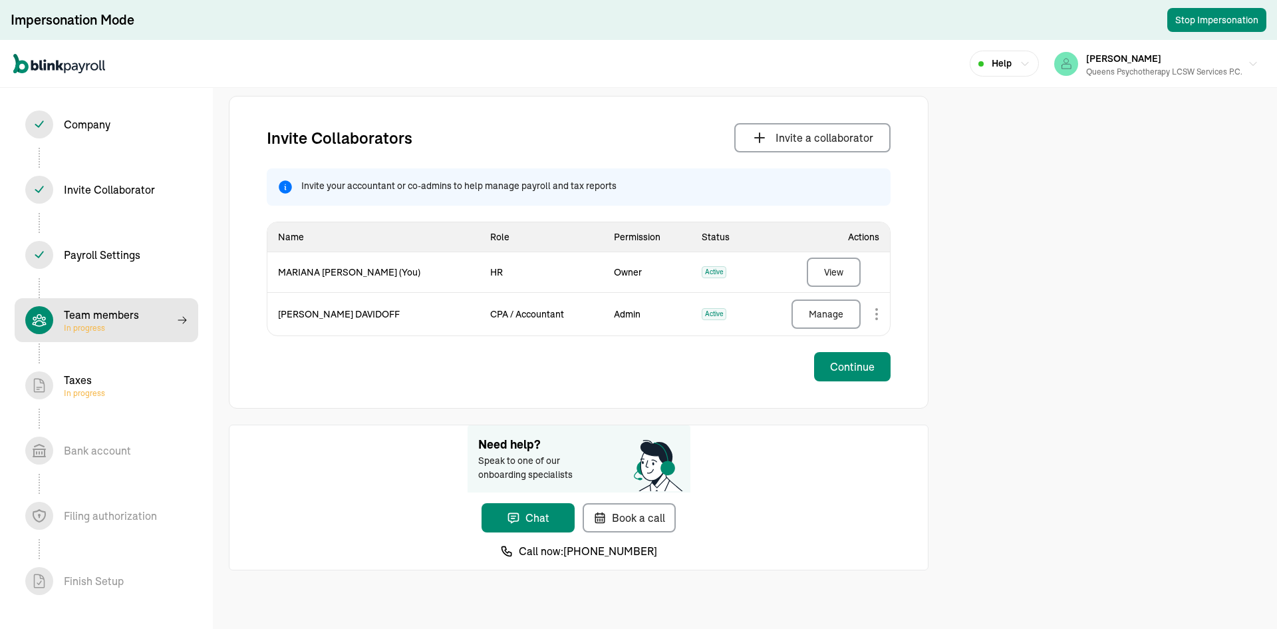
select select "contractor"
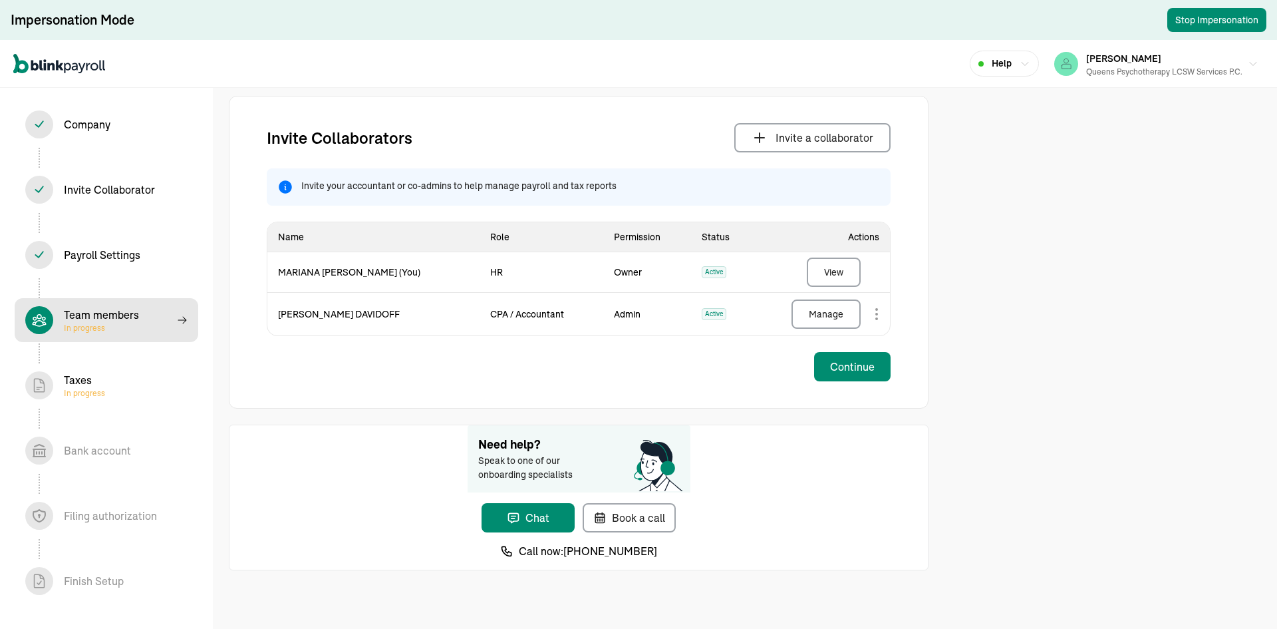
select select "contractor"
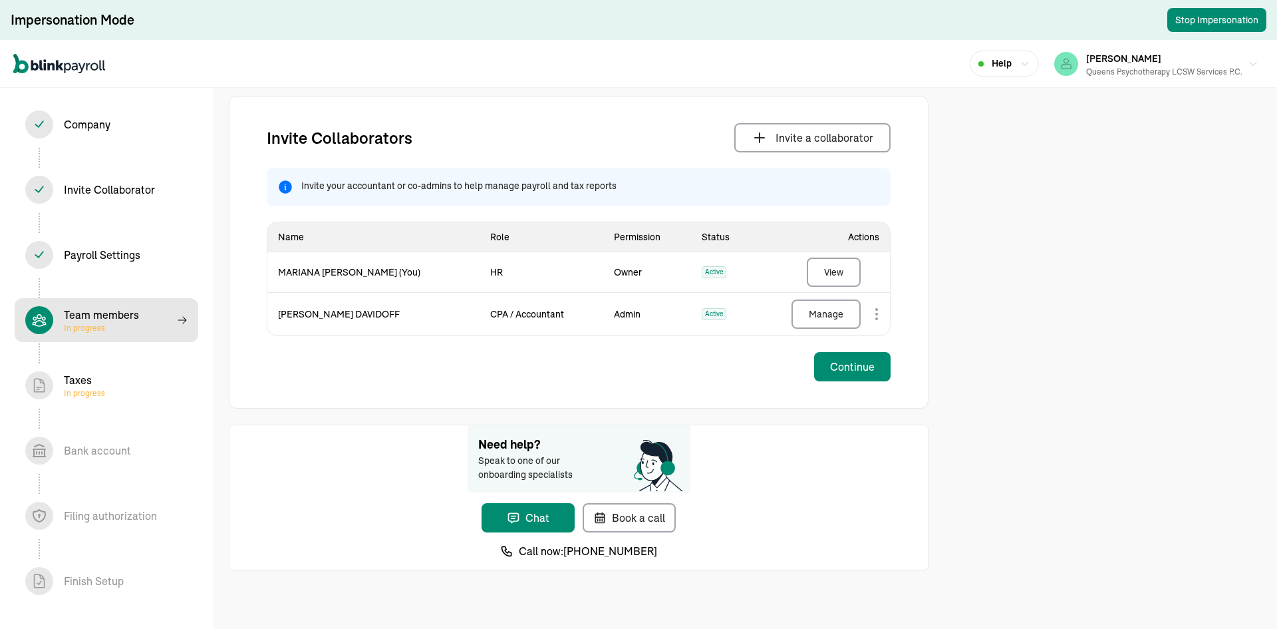
select select "contractor"
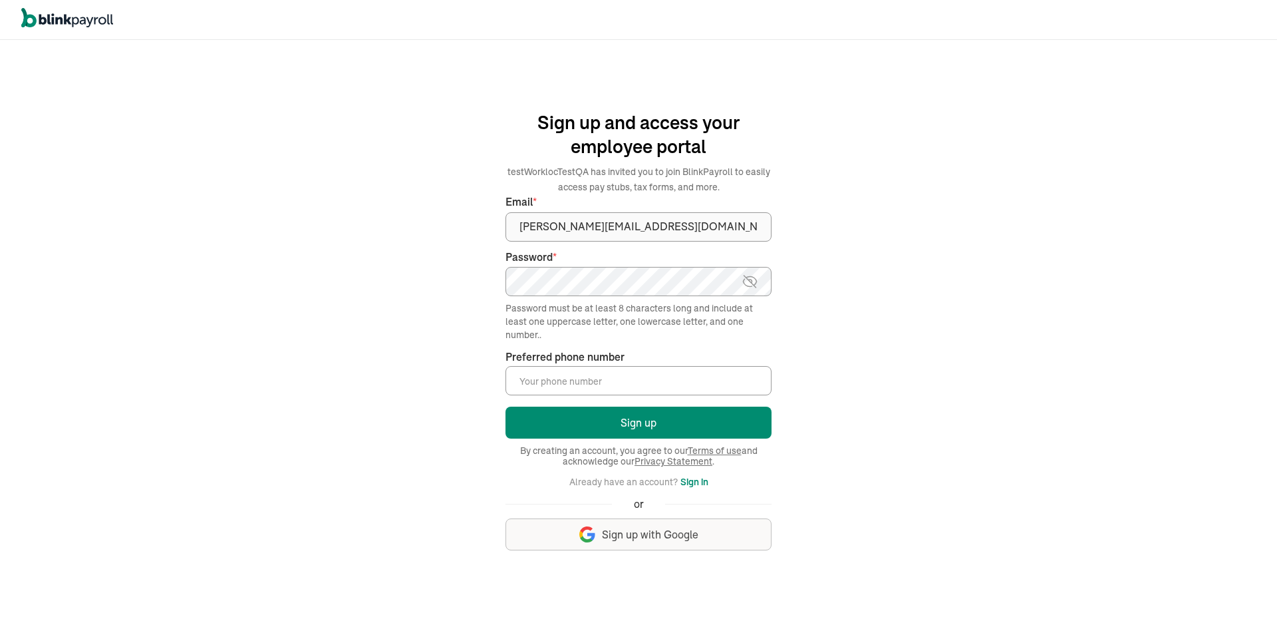
click at [569, 301] on div "Password * Password must be at least 8 characters long and include at least one…" at bounding box center [639, 295] width 266 height 92
type input "[PHONE_NUMBER]"
click at [641, 415] on button "Sign up" at bounding box center [639, 422] width 266 height 32
